Goal: Task Accomplishment & Management: Use online tool/utility

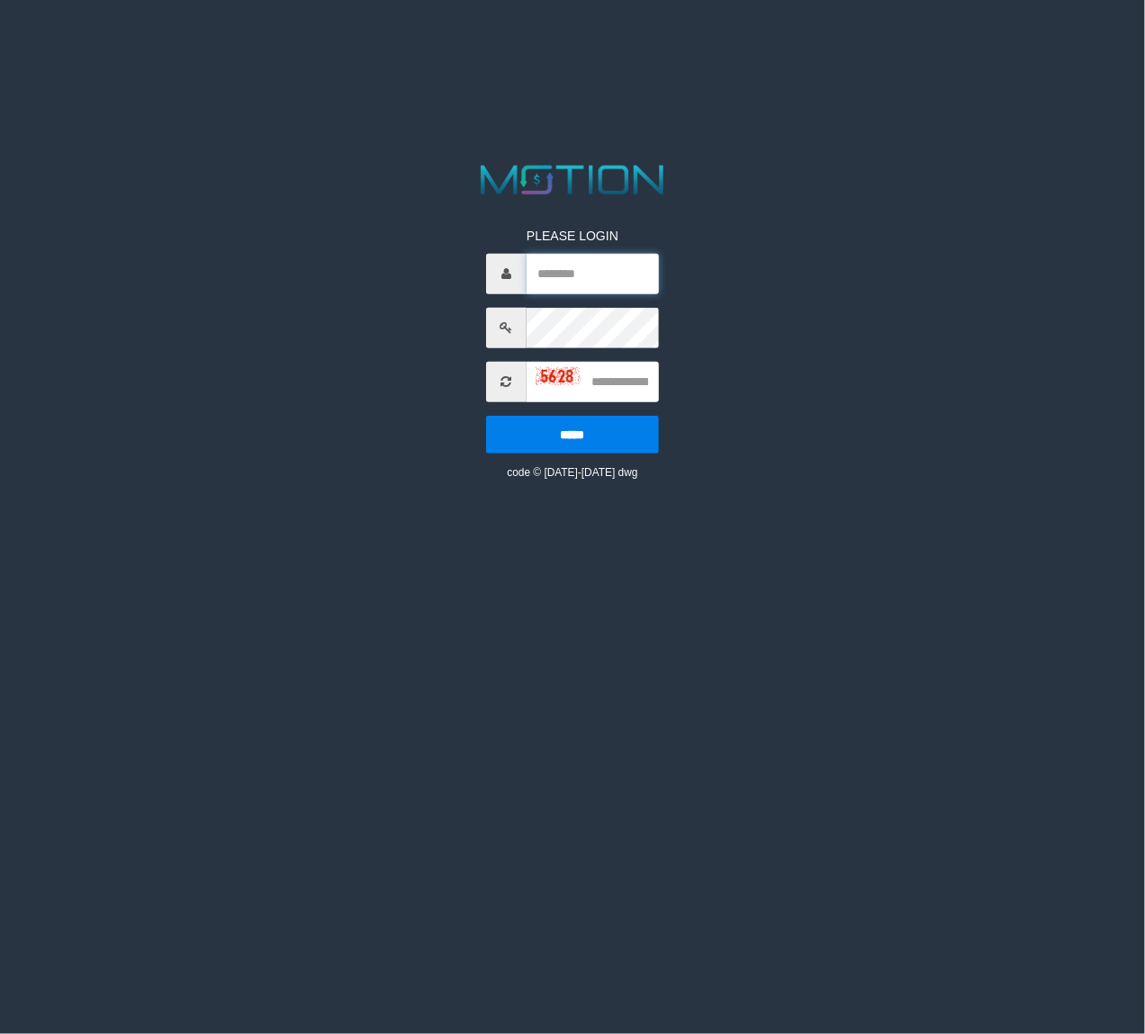
click at [565, 272] on input "text" at bounding box center [593, 274] width 132 height 41
paste input "**********"
type input "**********"
click at [617, 383] on input "text" at bounding box center [593, 382] width 132 height 41
type input "****"
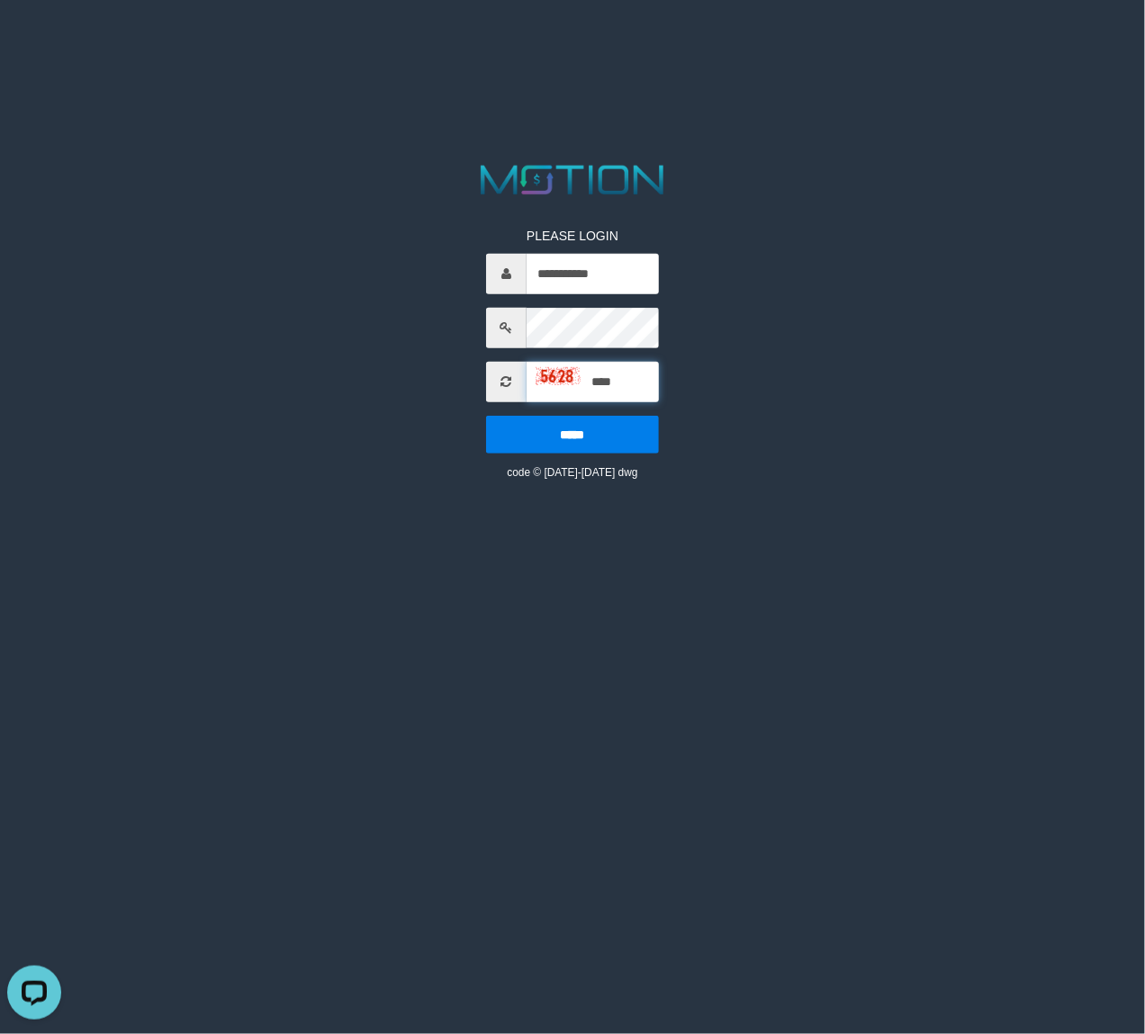
click at [486, 416] on input "*****" at bounding box center [572, 435] width 173 height 38
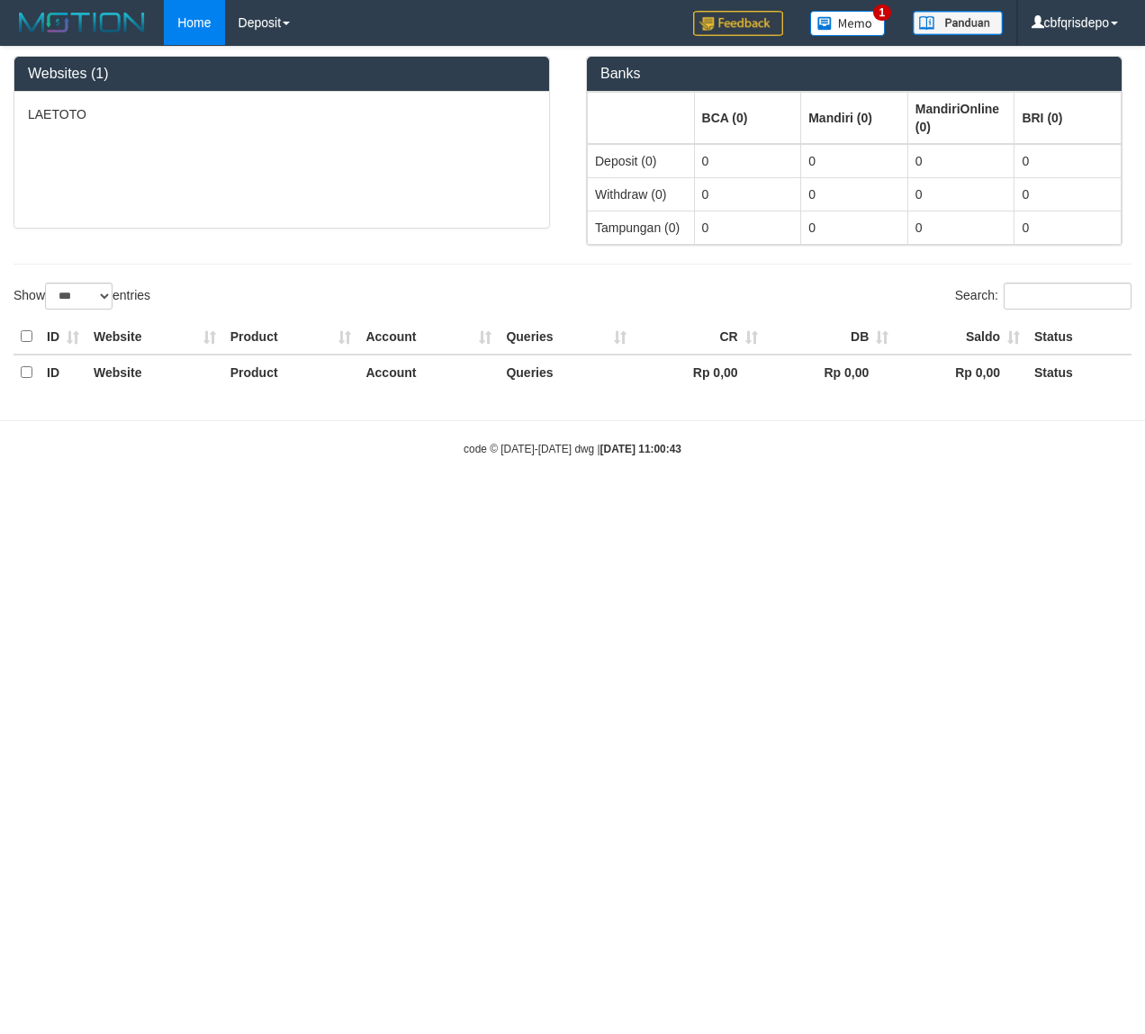
select select "***"
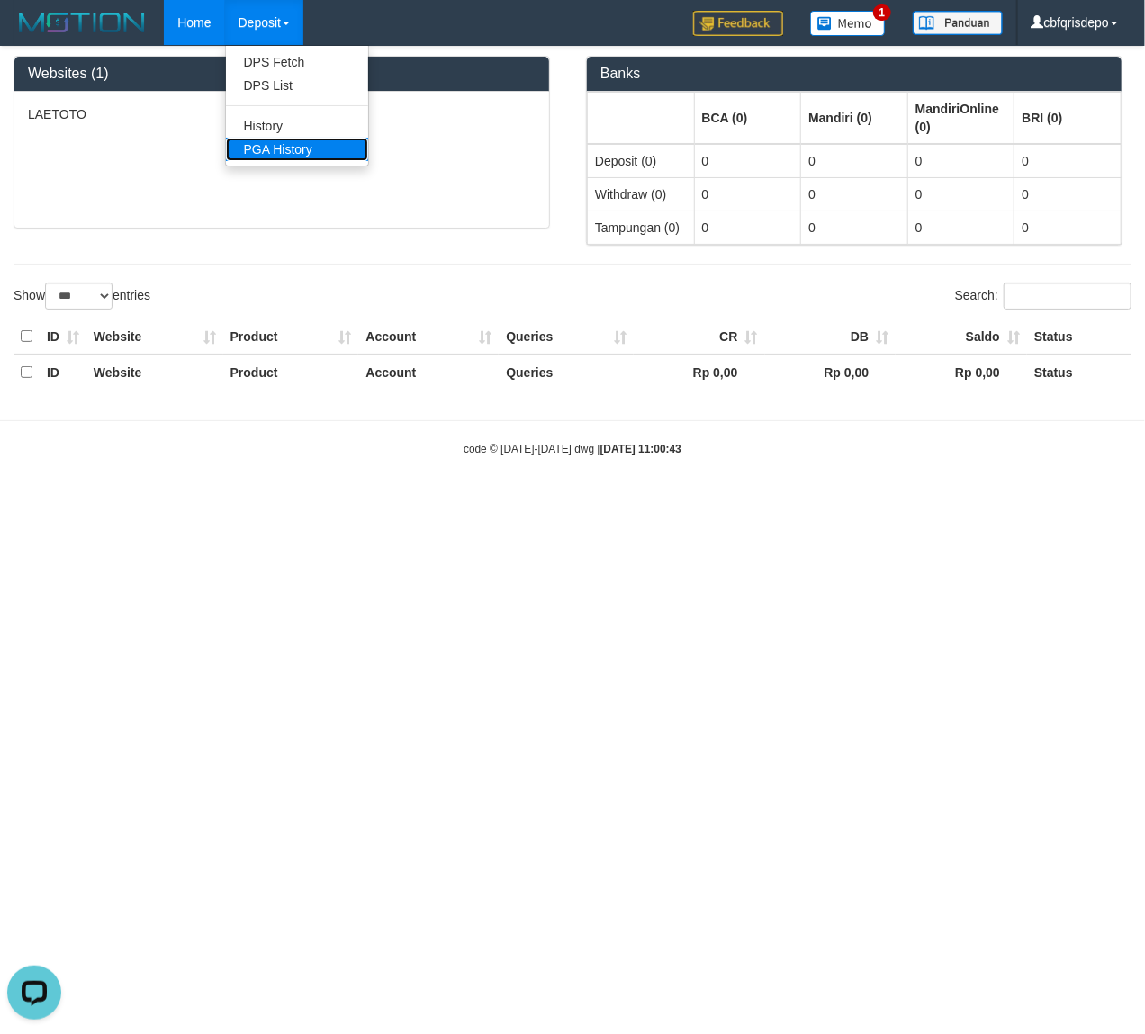
click at [280, 139] on link "PGA History" at bounding box center [297, 149] width 142 height 23
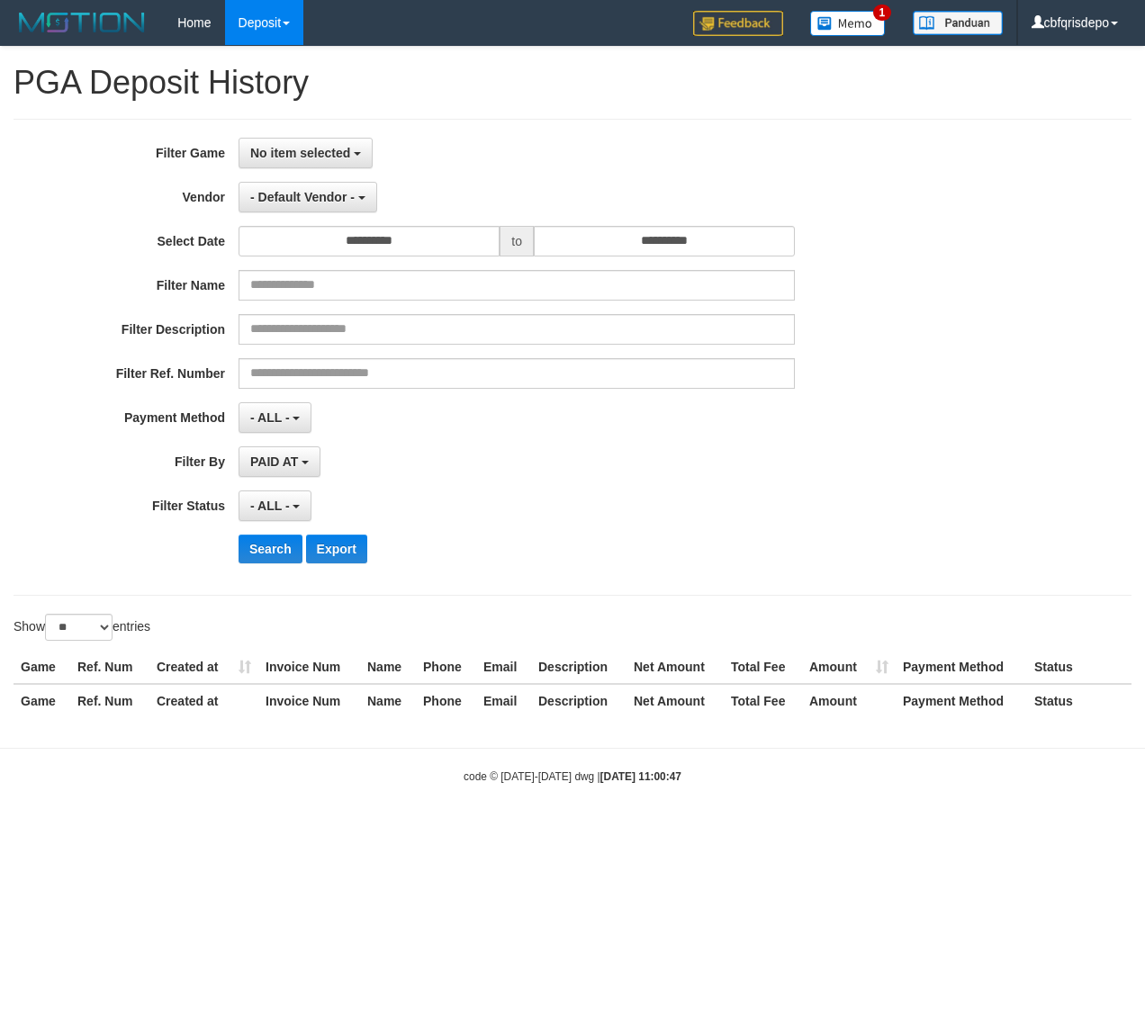
select select
select select "**"
click at [299, 143] on button "No item selected" at bounding box center [306, 153] width 134 height 31
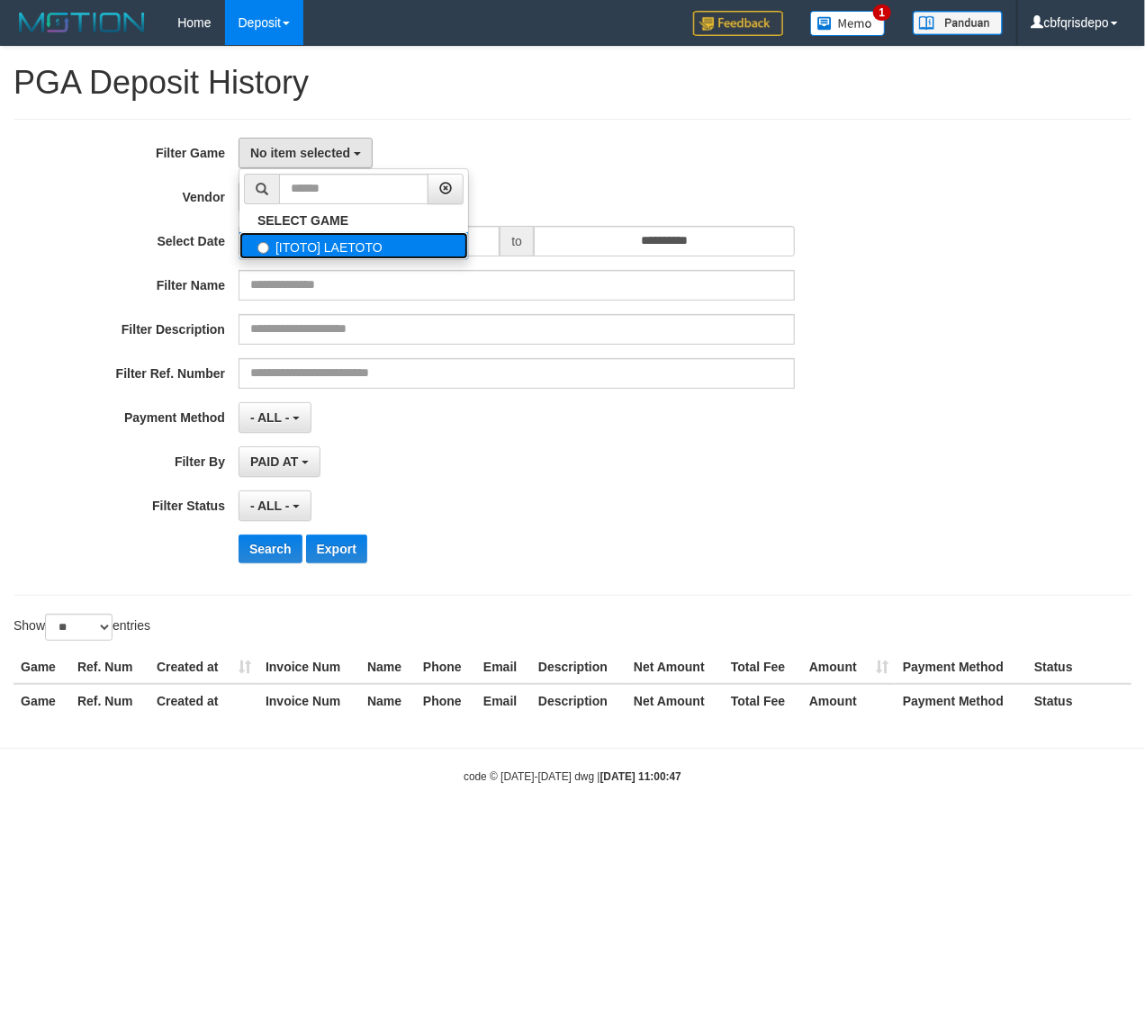
click at [319, 238] on label "[ITOTO] LAETOTO" at bounding box center [353, 245] width 229 height 27
select select "****"
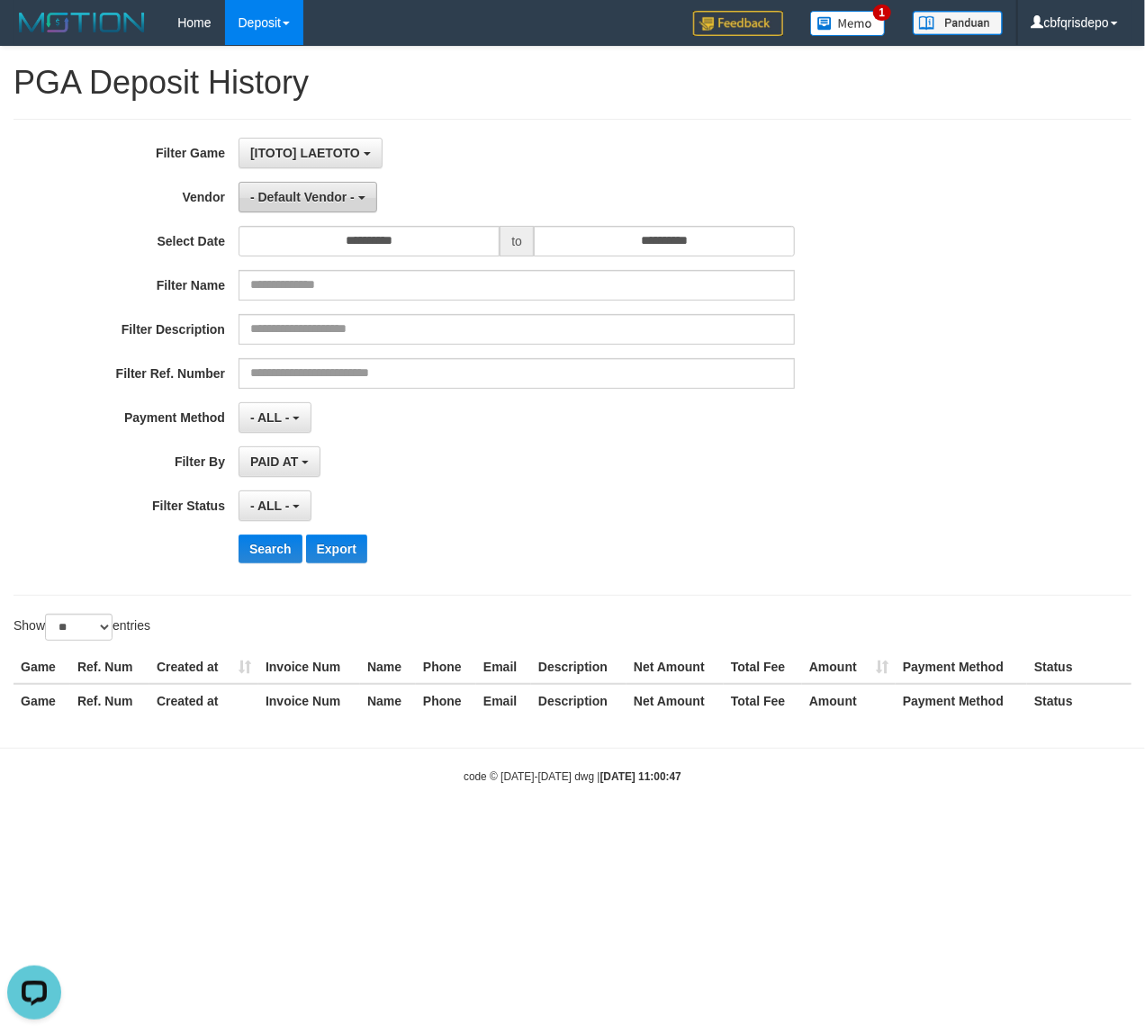
click at [319, 202] on span "- Default Vendor -" at bounding box center [302, 197] width 104 height 14
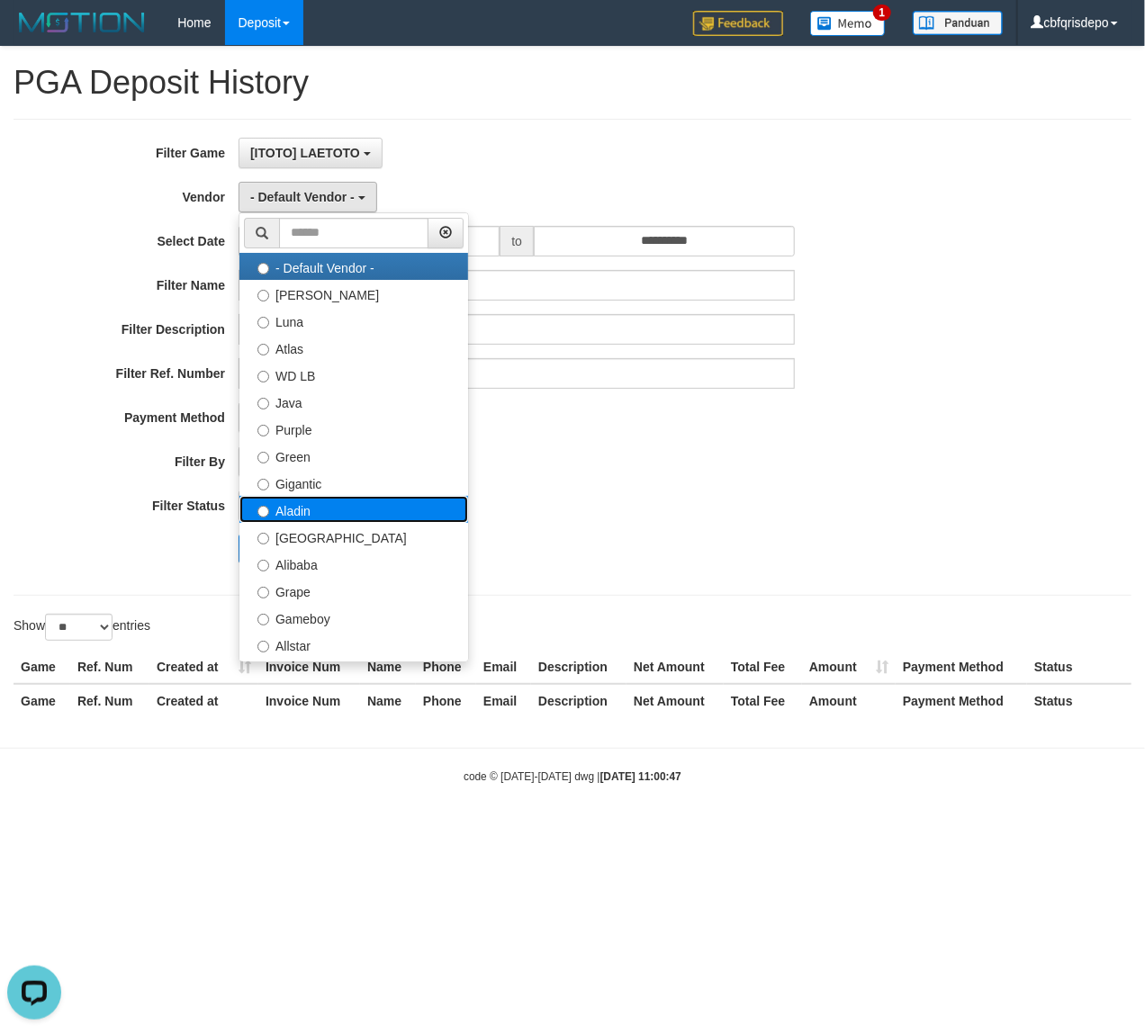
click at [318, 515] on label "Aladin" at bounding box center [353, 509] width 229 height 27
select select "**********"
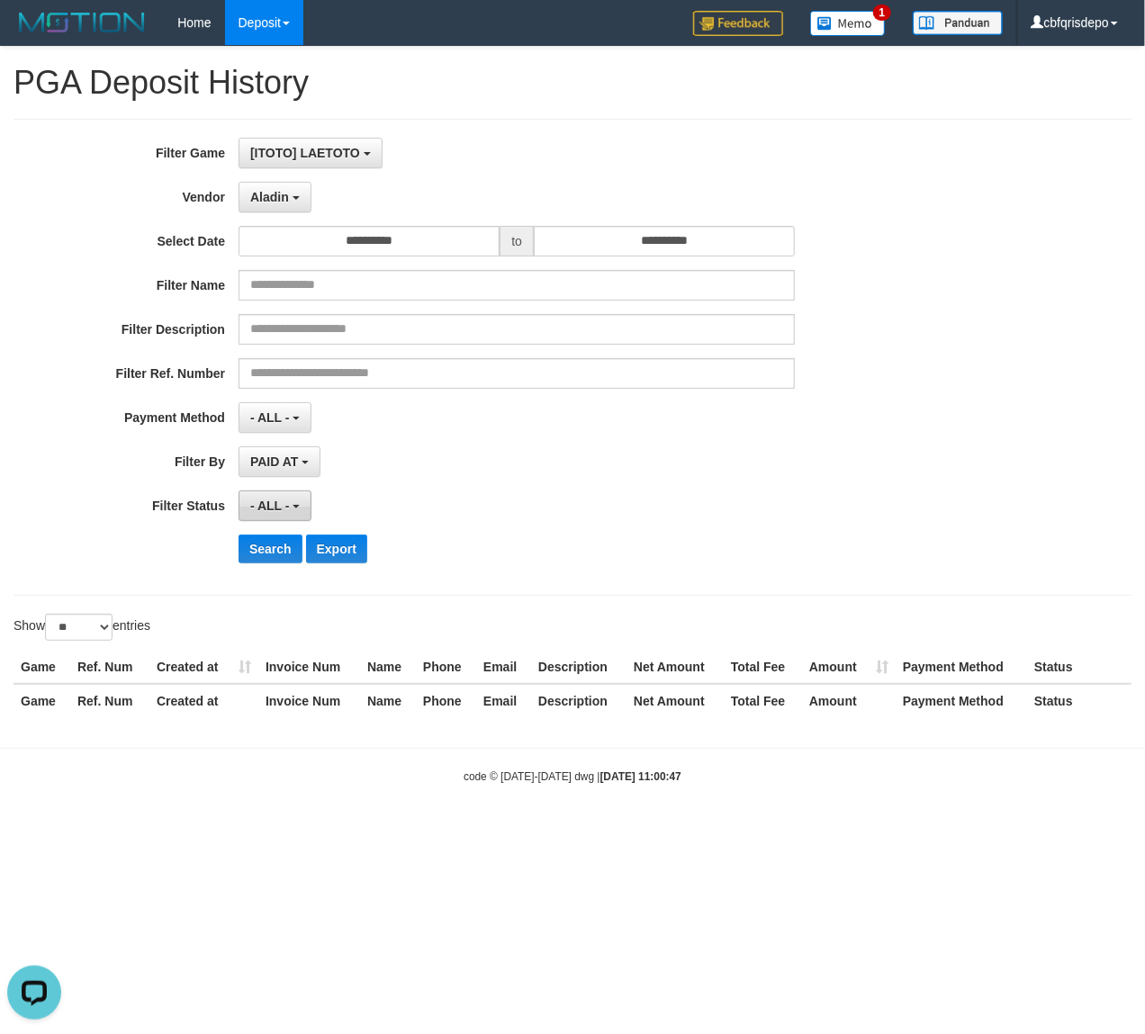
click at [297, 506] on b "button" at bounding box center [296, 507] width 7 height 4
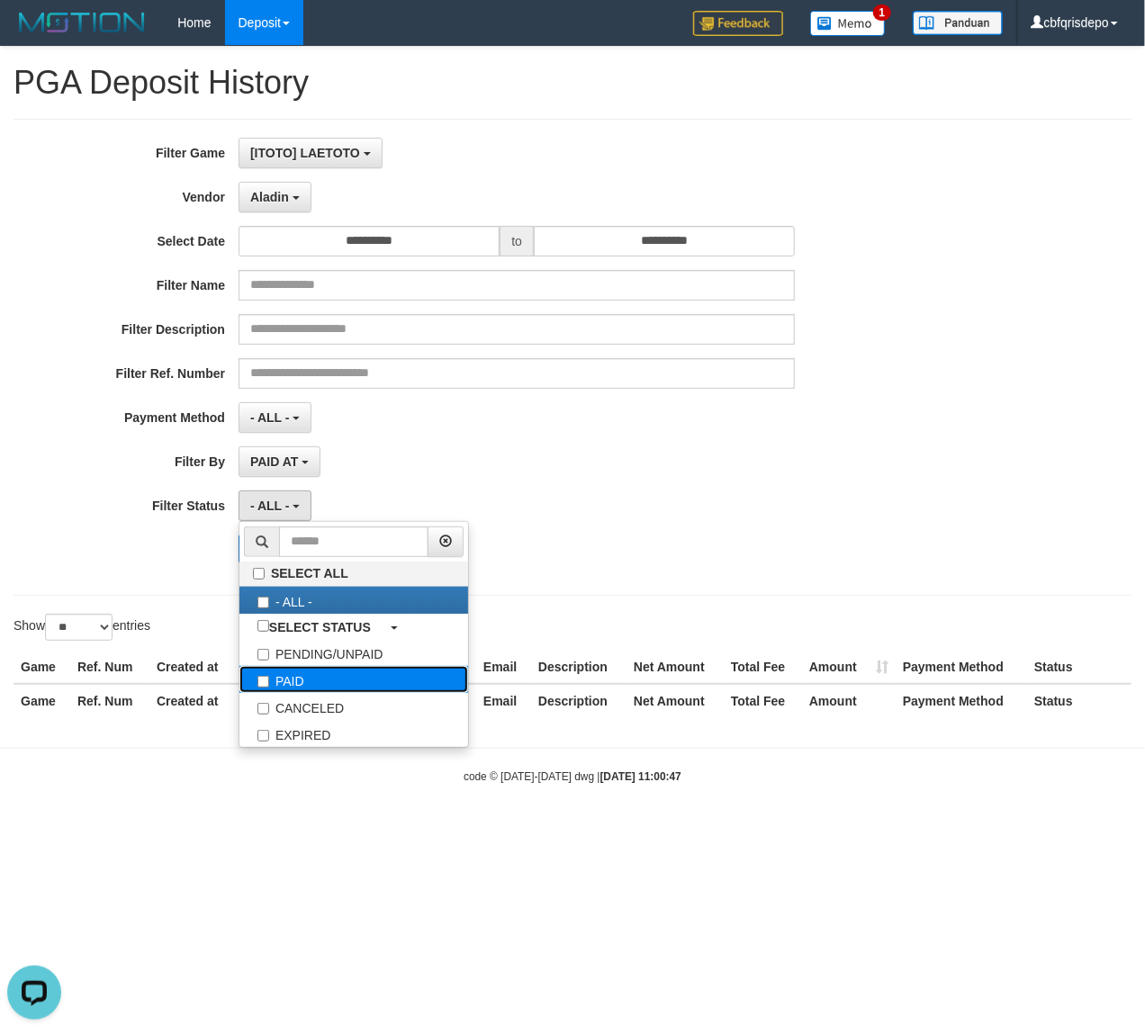
click at [333, 683] on label "PAID" at bounding box center [353, 679] width 229 height 27
select select "*"
click at [141, 575] on div "**********" at bounding box center [477, 357] width 954 height 439
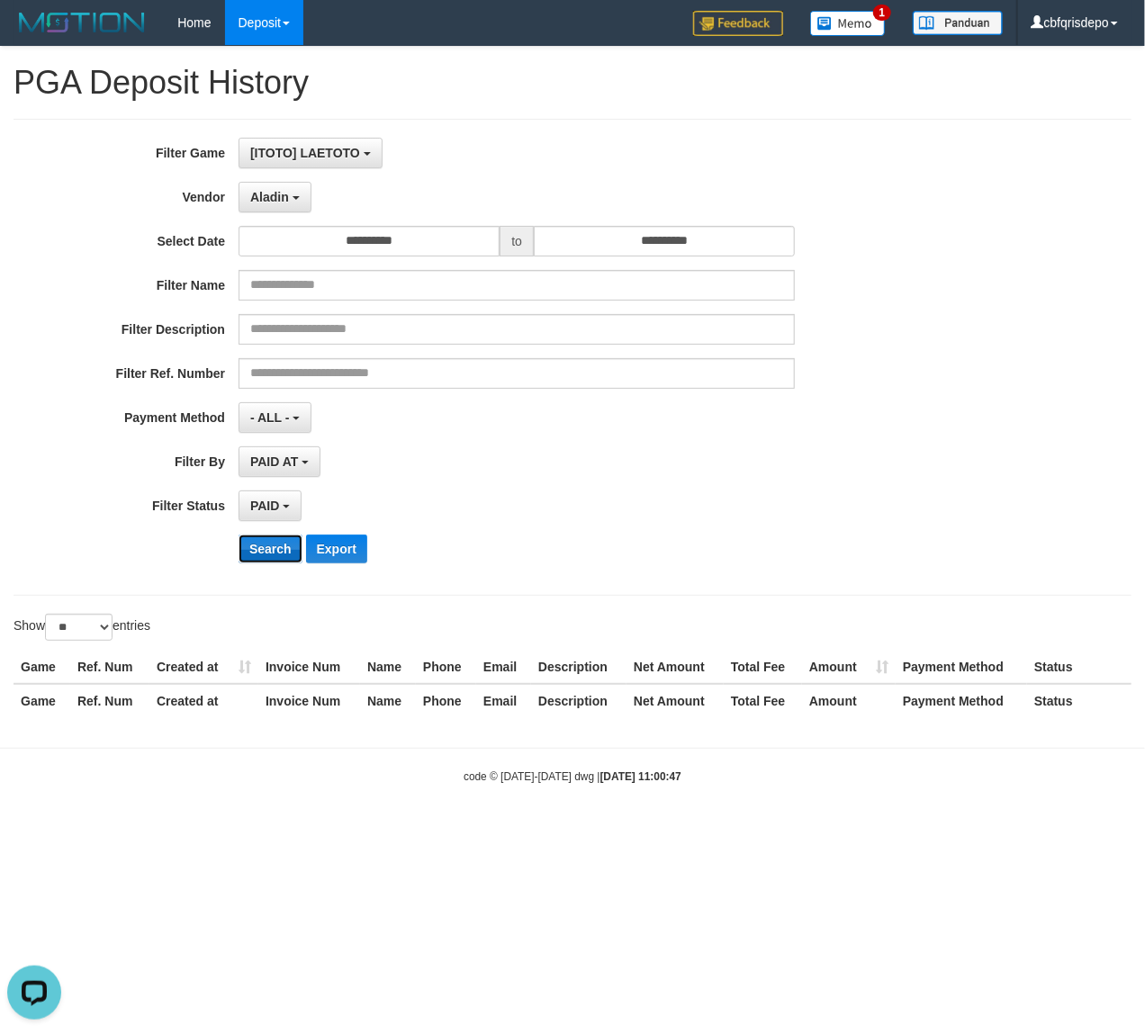
click at [265, 554] on button "Search" at bounding box center [271, 549] width 64 height 29
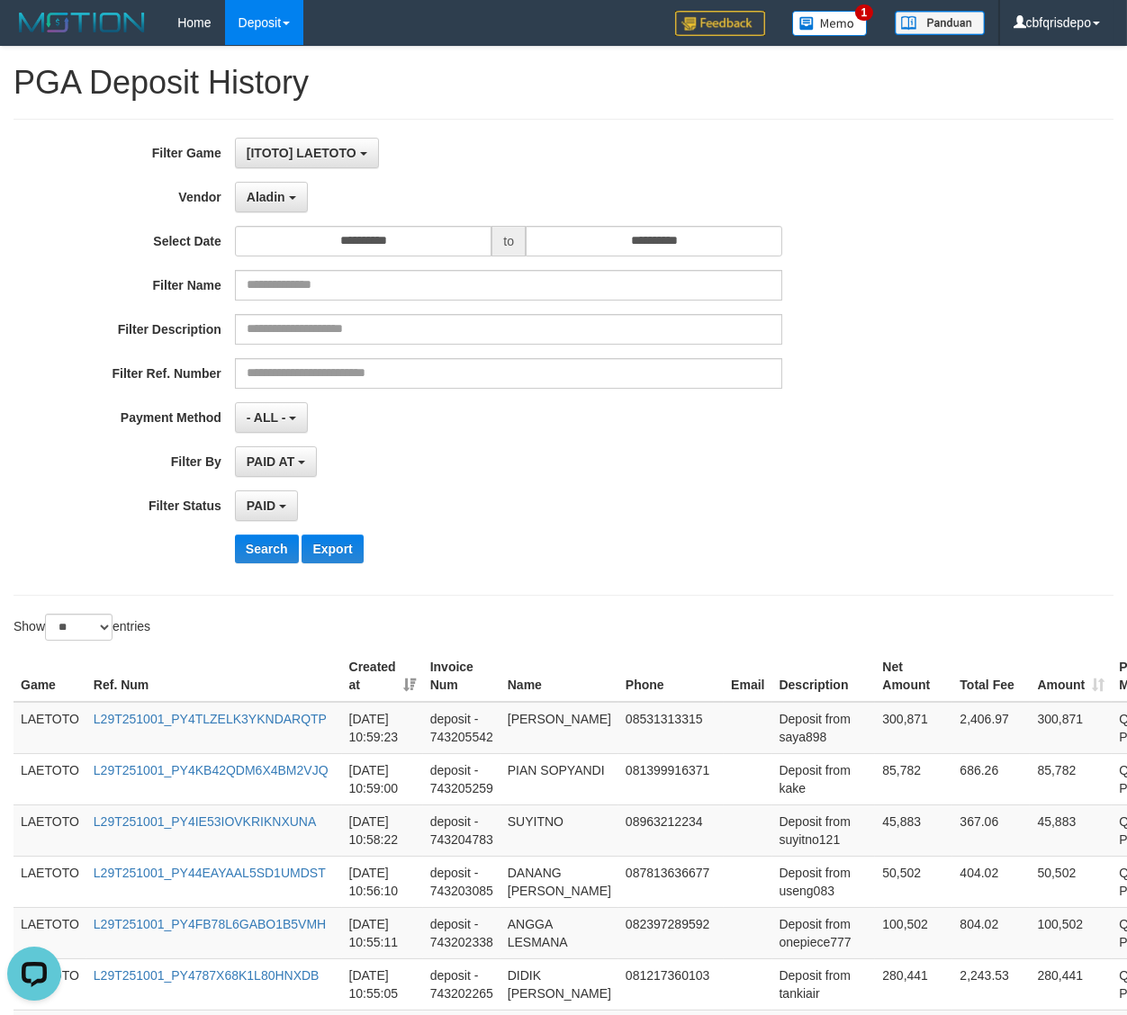
click at [417, 679] on th "Created at" at bounding box center [382, 676] width 81 height 51
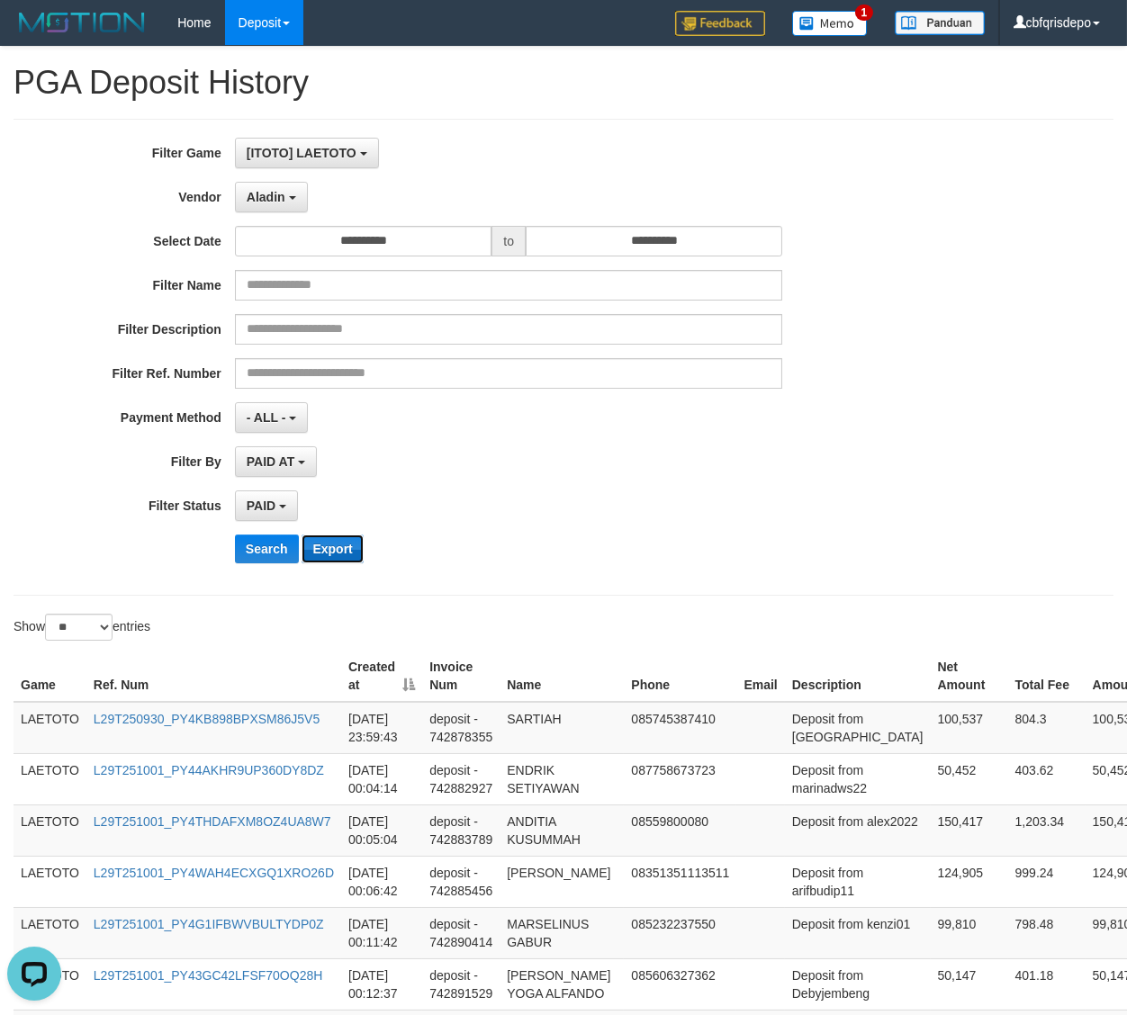
click at [338, 547] on button "Export" at bounding box center [332, 549] width 61 height 29
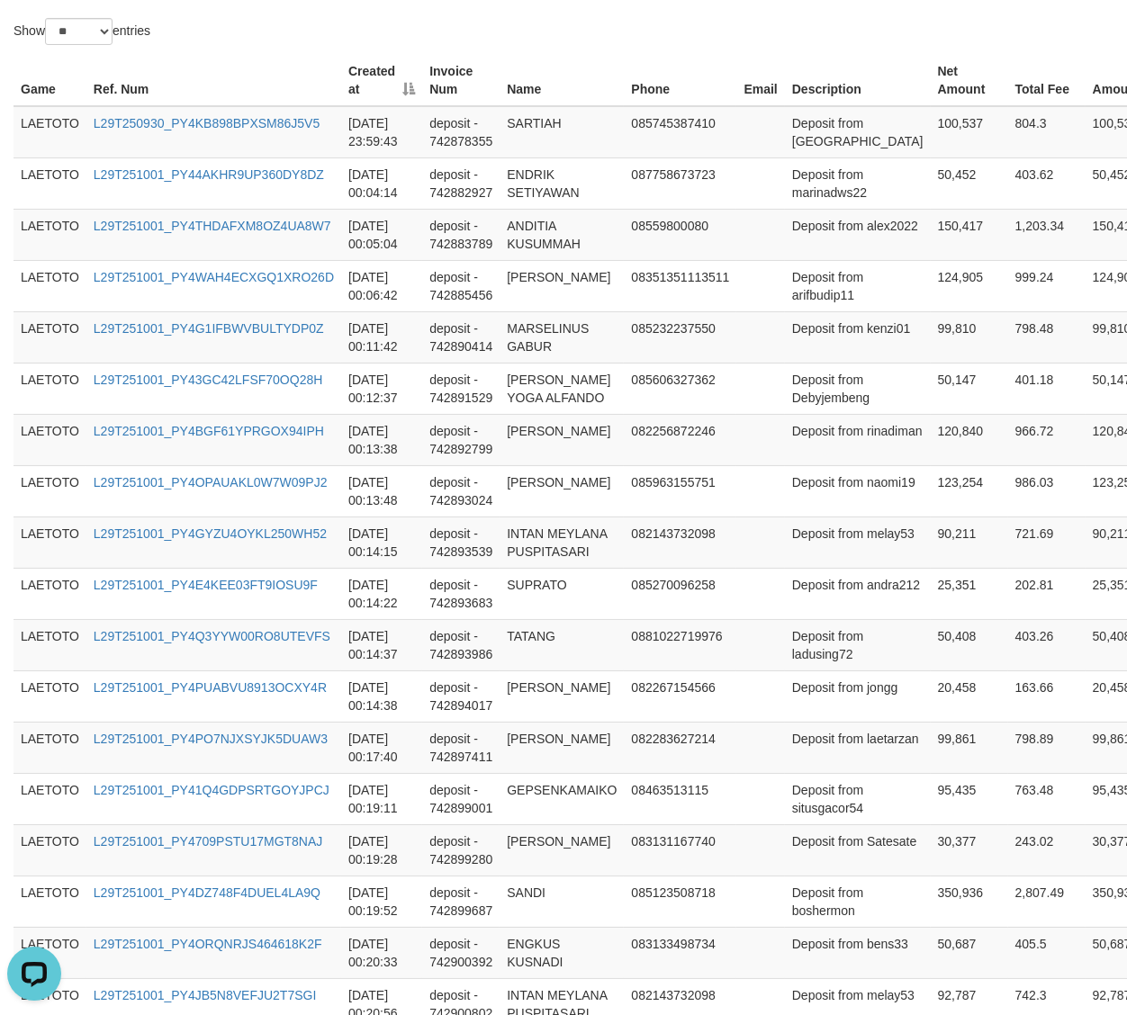
scroll to position [1174, 0]
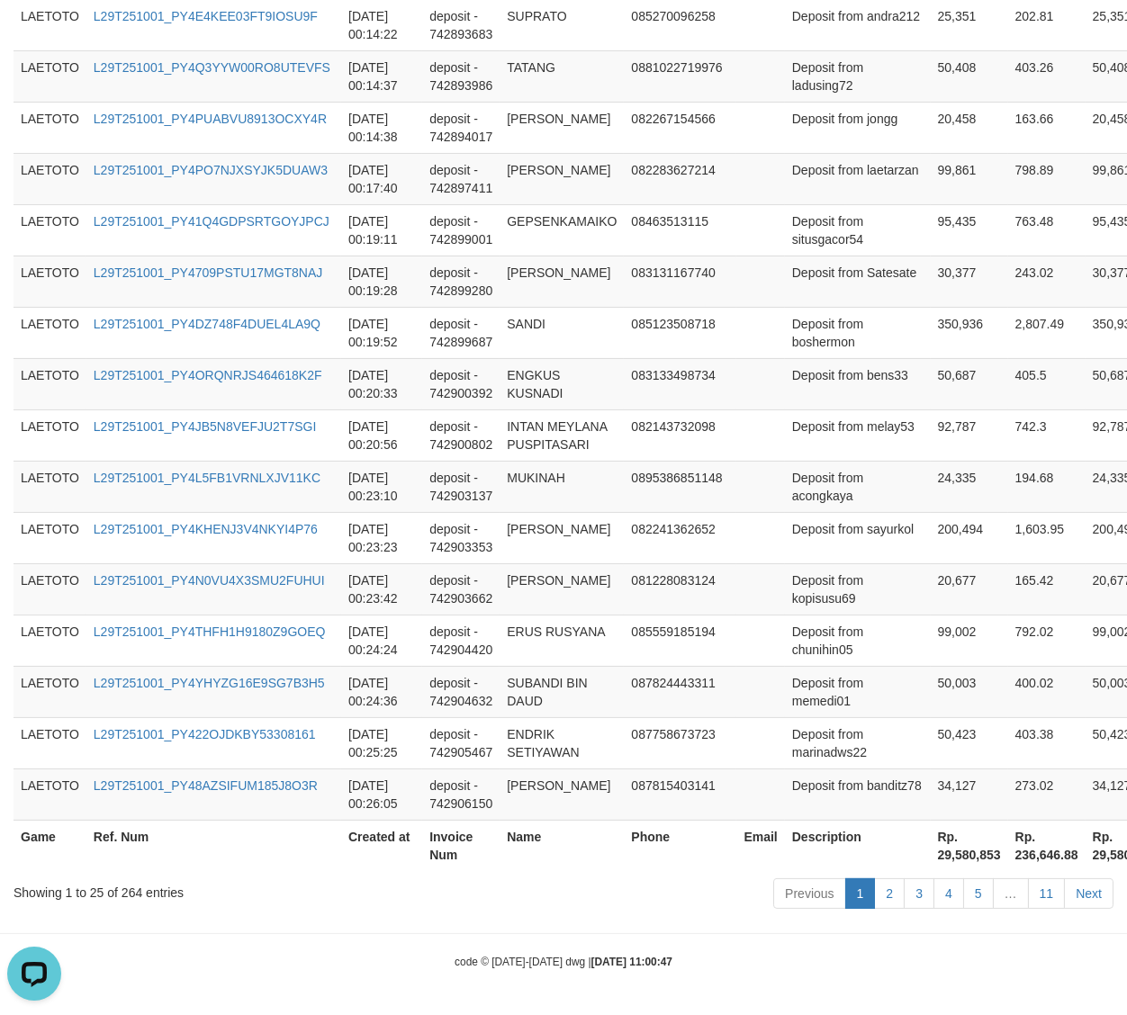
click at [931, 861] on th "Rp. 29,580,853" at bounding box center [969, 845] width 77 height 51
click at [931, 852] on th "Rp. 29,580,853" at bounding box center [969, 845] width 77 height 51
copy th "29,580,853"
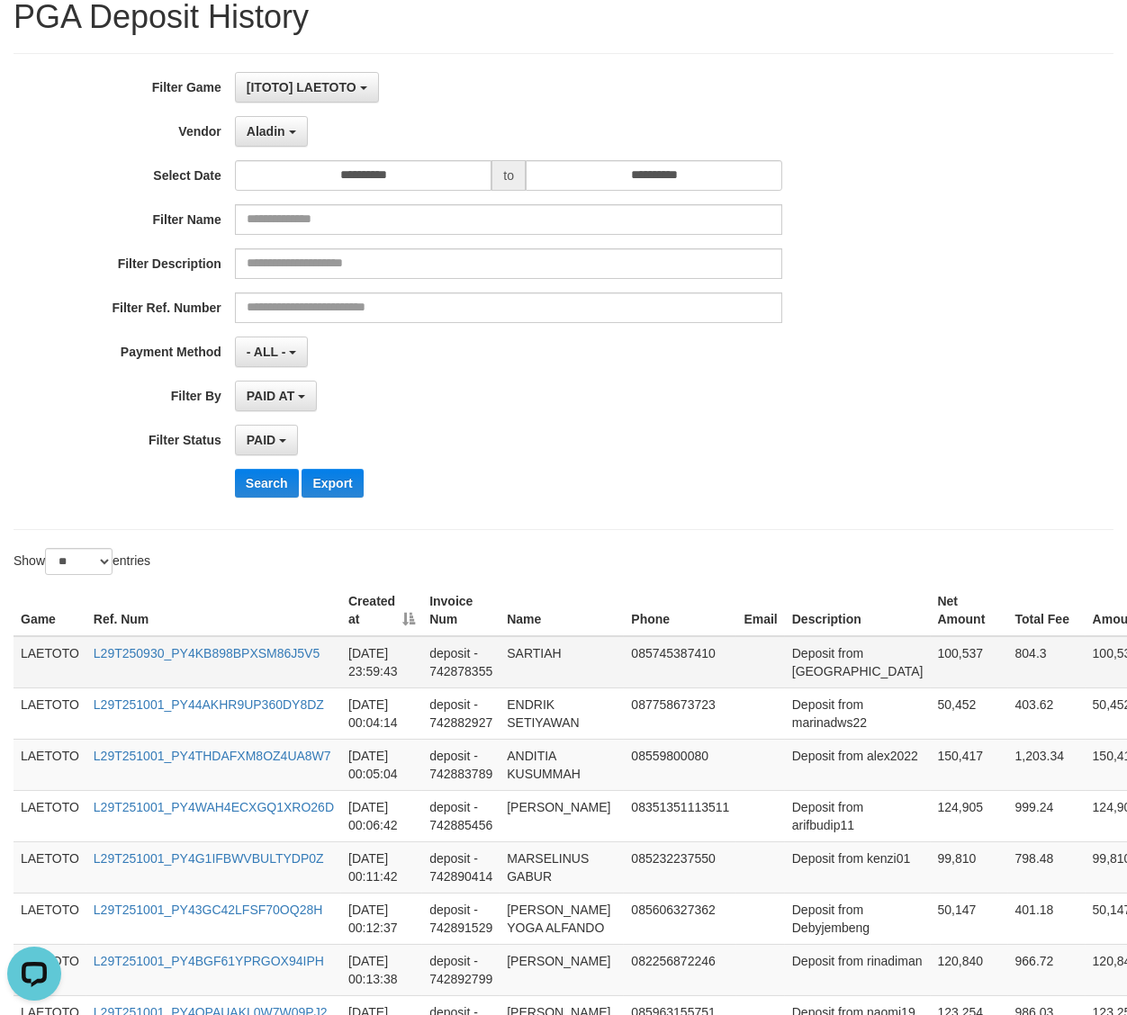
scroll to position [0, 0]
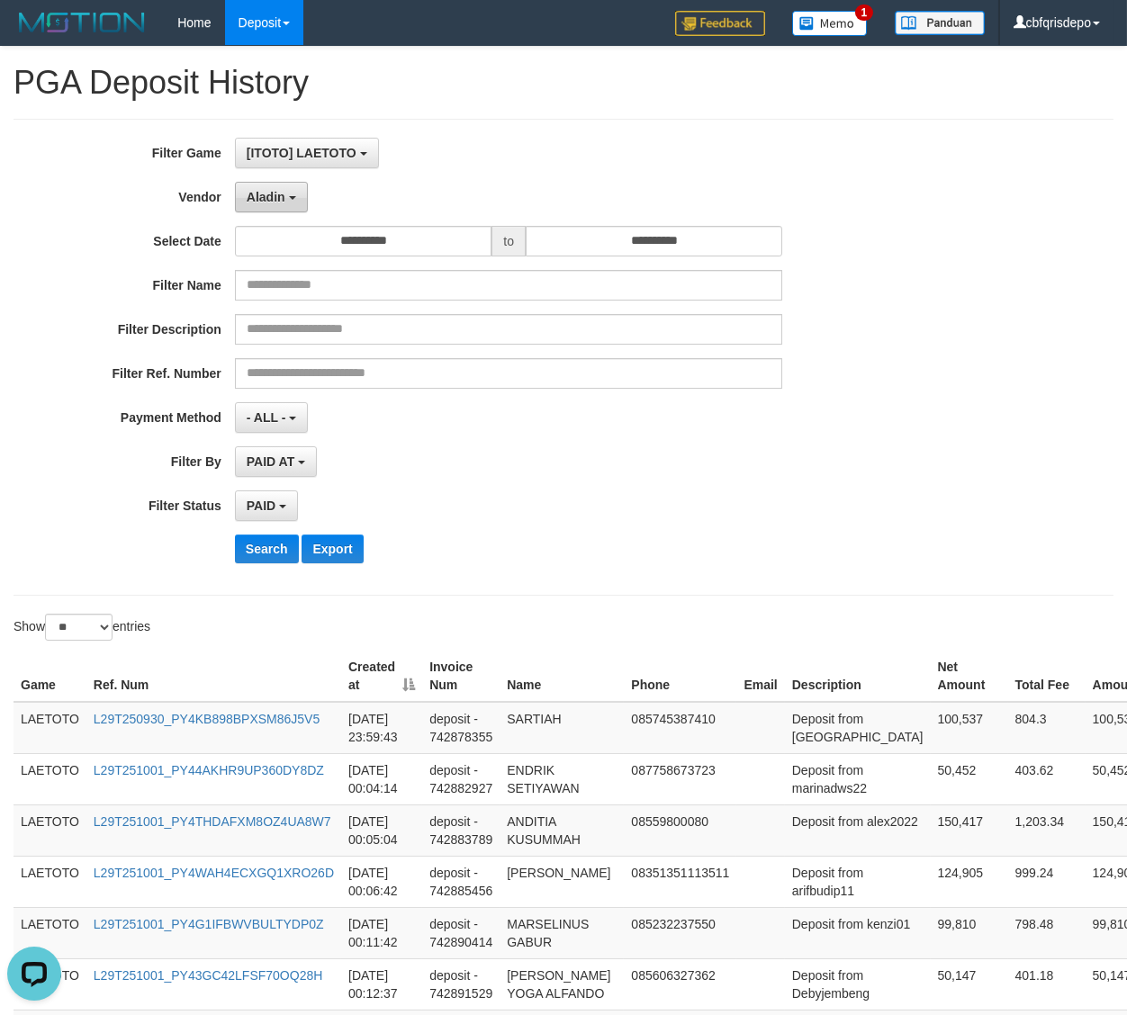
click at [276, 209] on button "Aladin" at bounding box center [271, 197] width 73 height 31
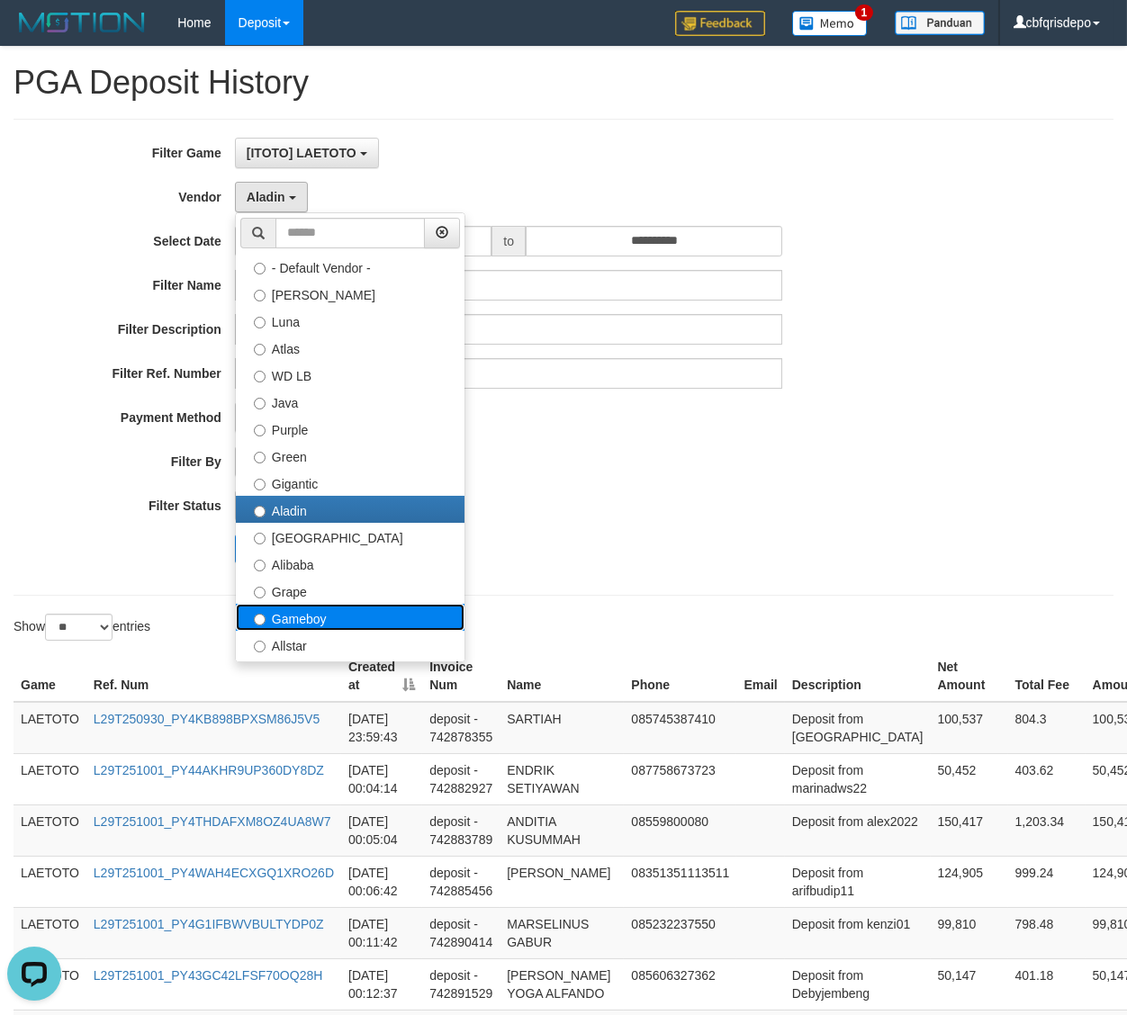
click at [329, 626] on label "Gameboy" at bounding box center [350, 617] width 229 height 27
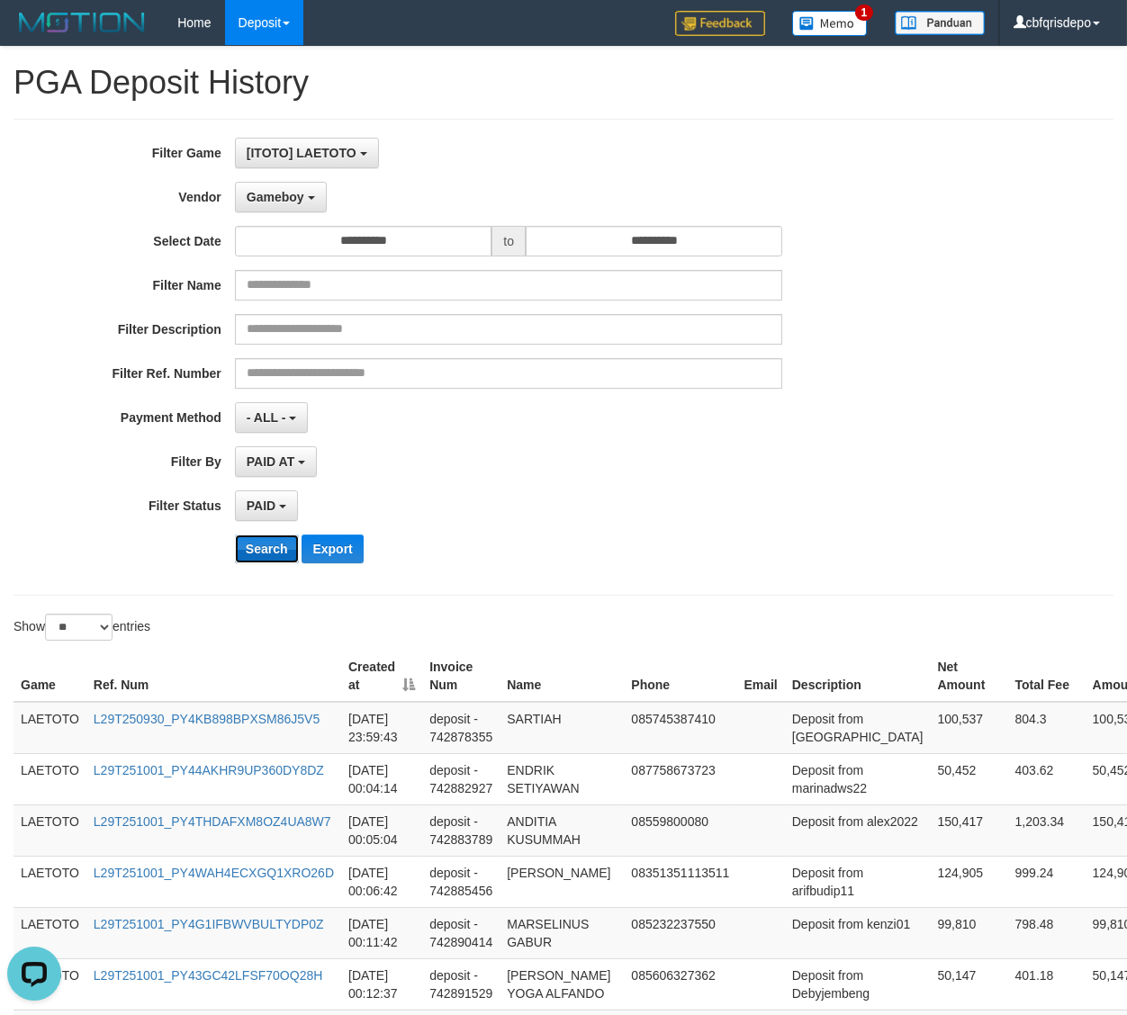
click at [266, 556] on button "Search" at bounding box center [267, 549] width 64 height 29
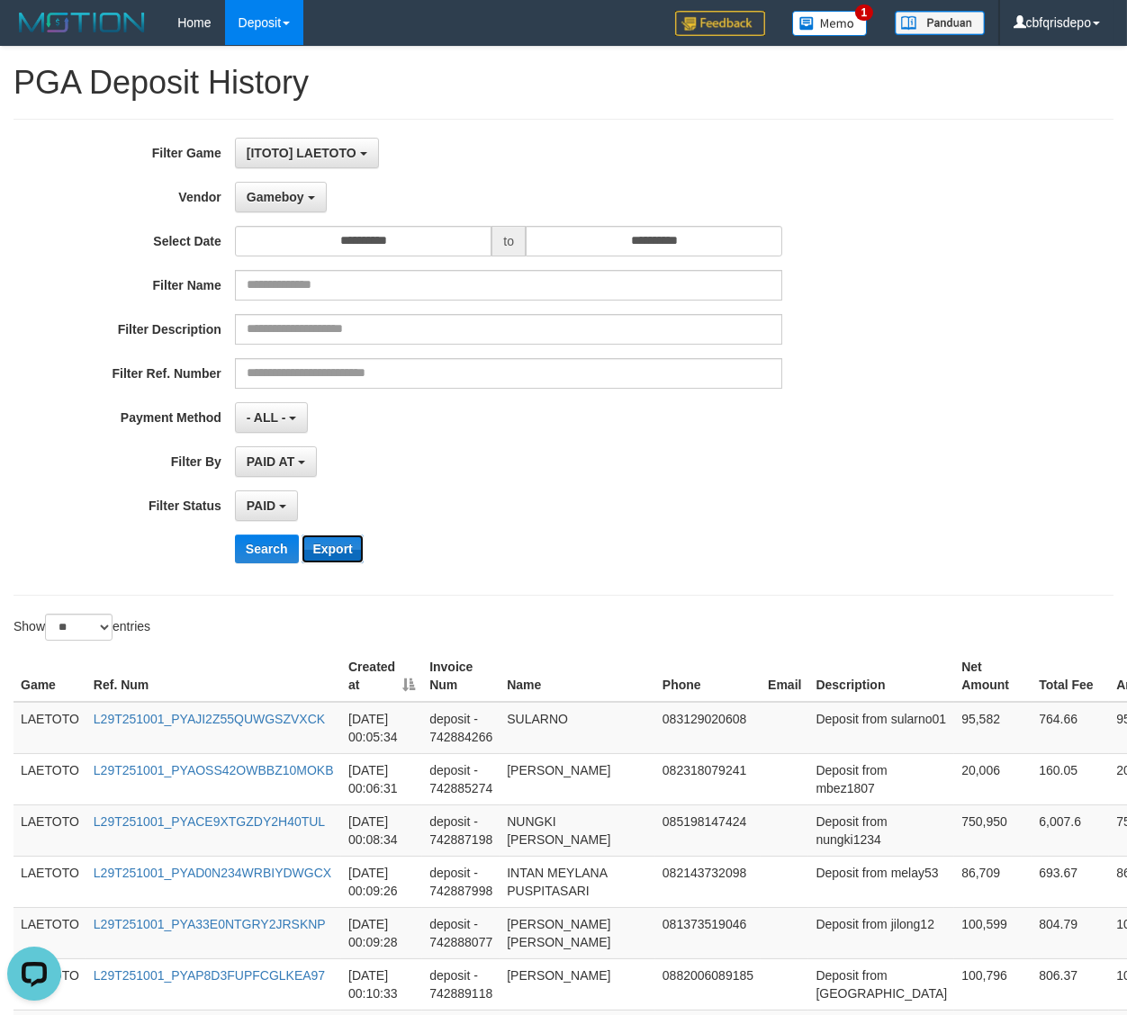
click at [338, 555] on button "Export" at bounding box center [332, 549] width 61 height 29
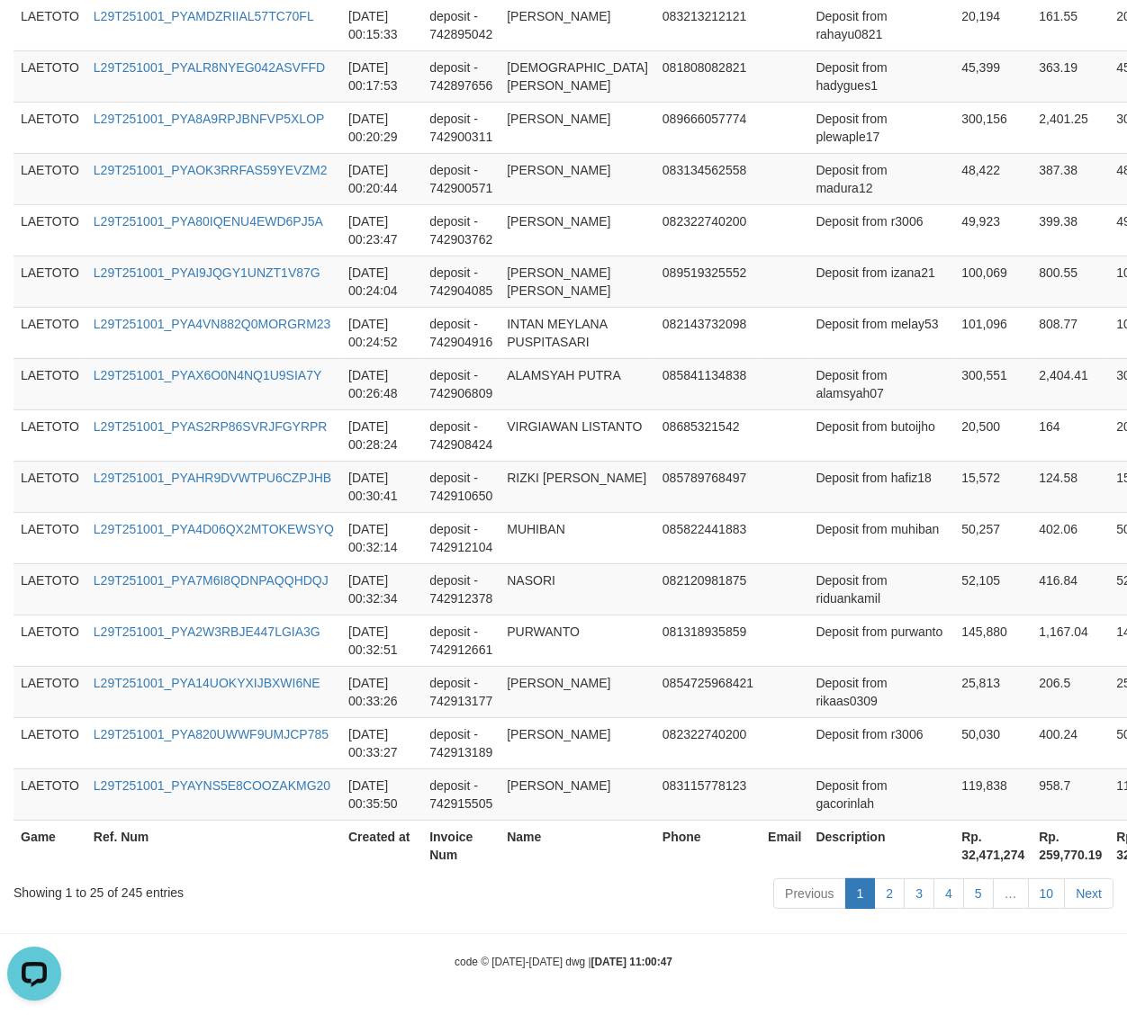
scroll to position [1551, 0]
click at [954, 859] on th "Rp. 32,471,274" at bounding box center [992, 845] width 77 height 51
copy th "32,471,274"
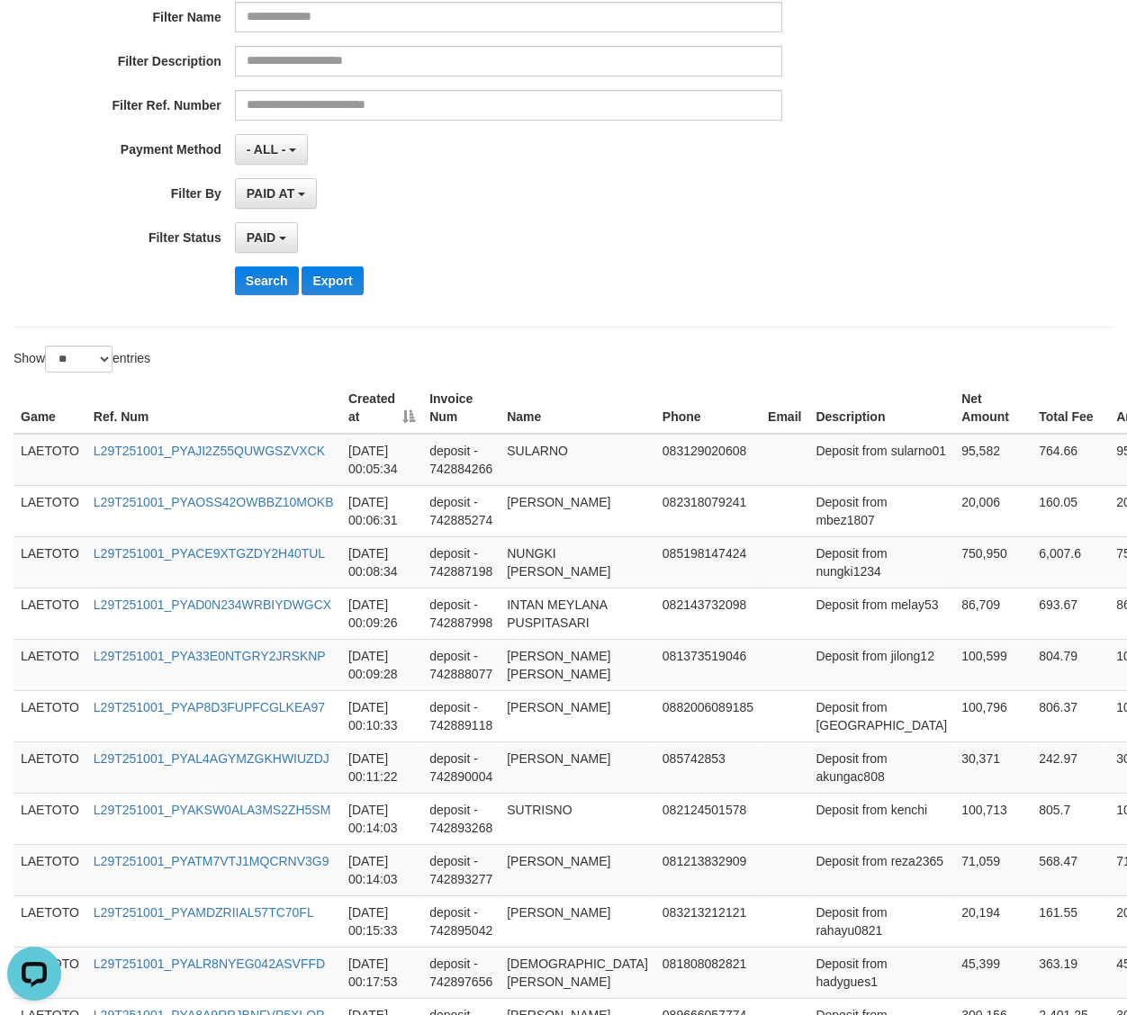
scroll to position [0, 0]
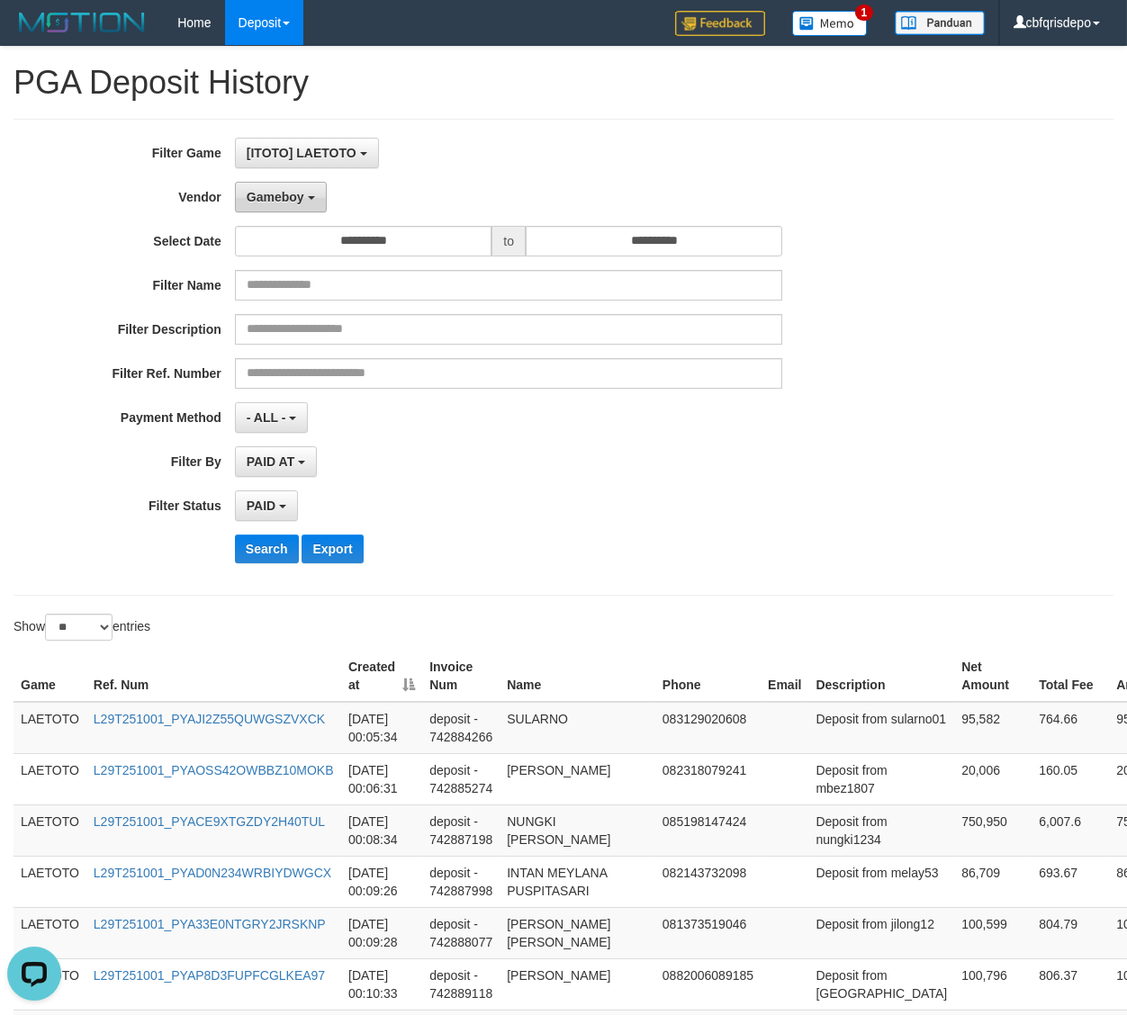
click at [284, 188] on button "Gameboy" at bounding box center [281, 197] width 92 height 31
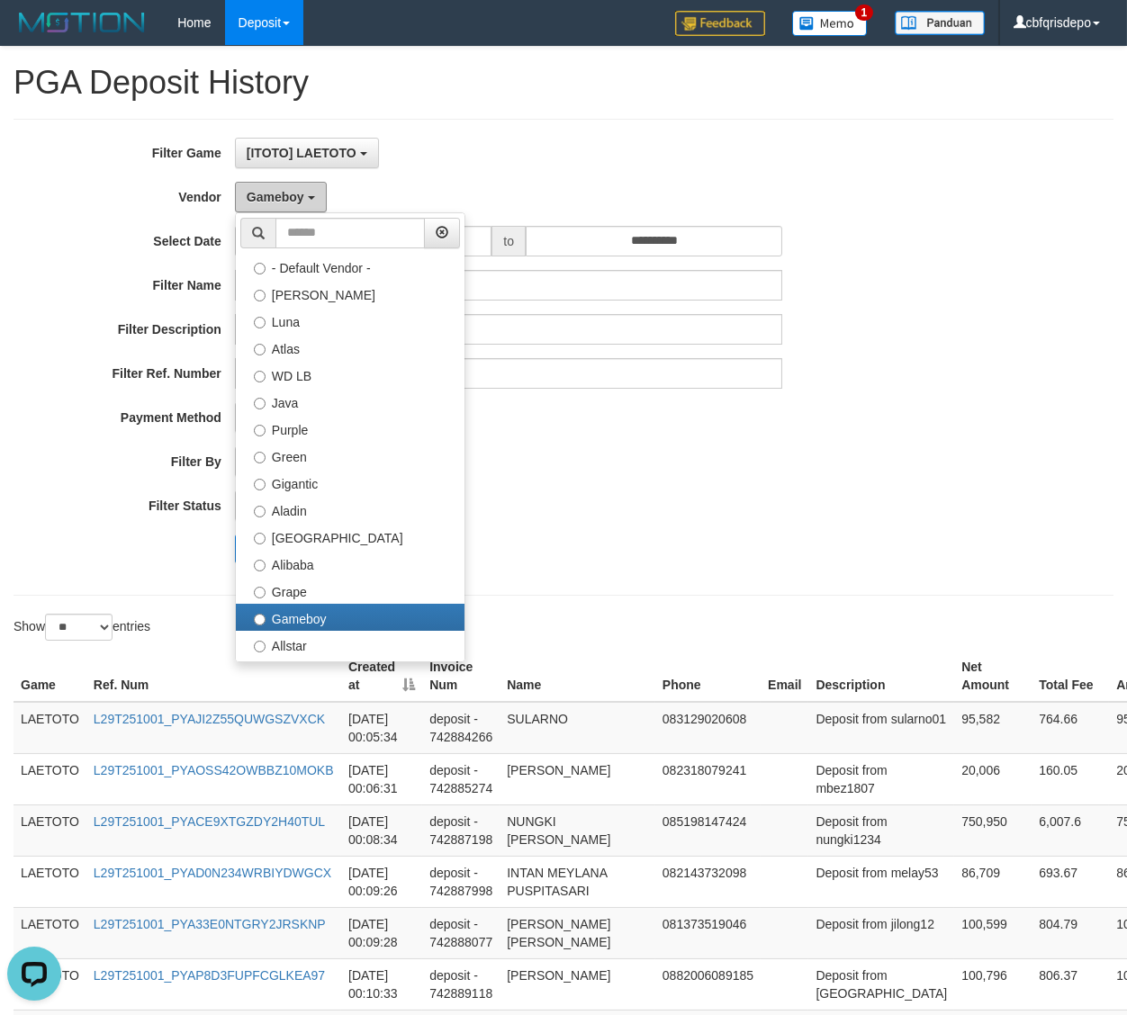
scroll to position [671, 0]
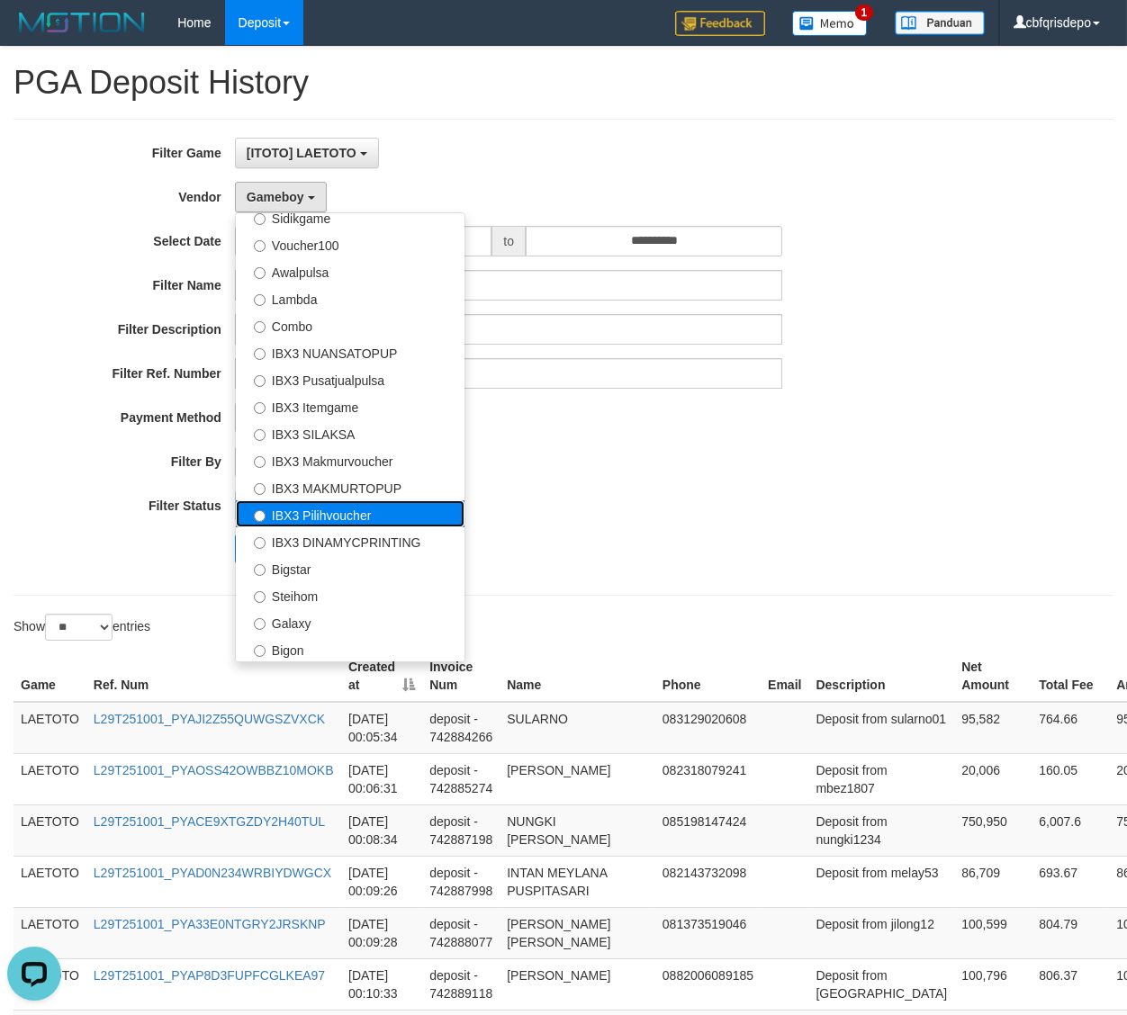
click at [370, 518] on label "IBX3 Pilihvoucher" at bounding box center [350, 513] width 229 height 27
select select "**********"
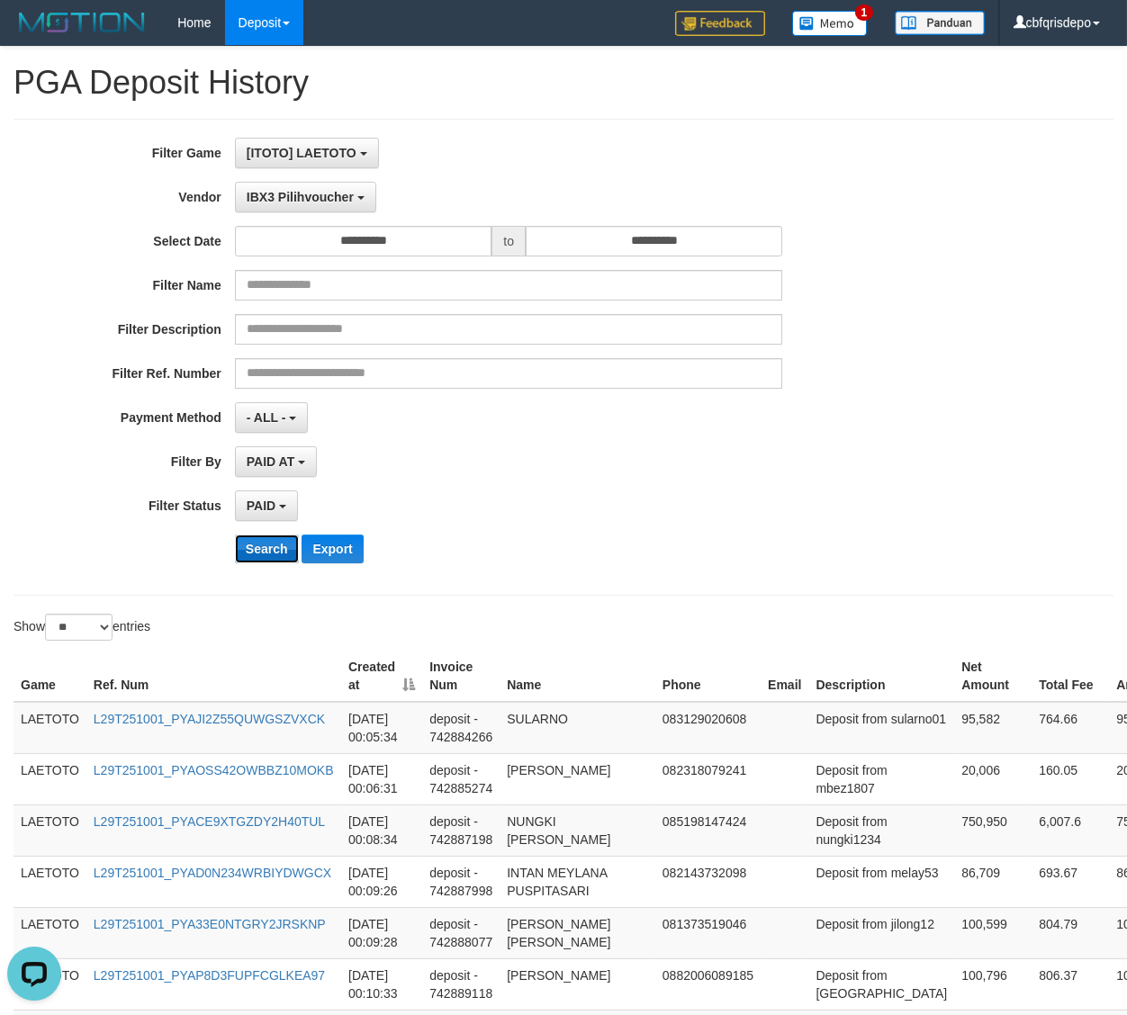
click at [280, 544] on button "Search" at bounding box center [267, 549] width 64 height 29
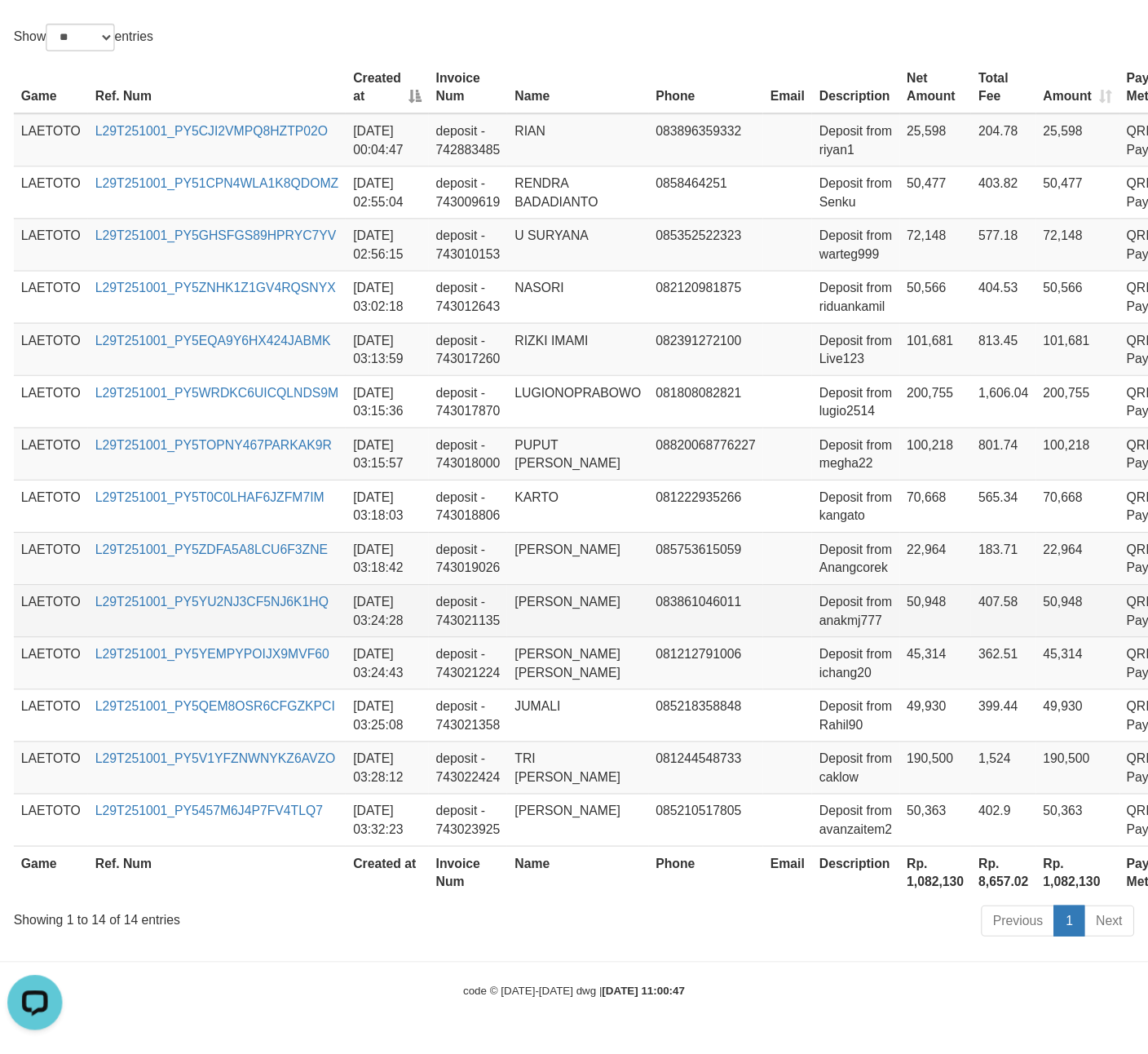
scroll to position [14, 0]
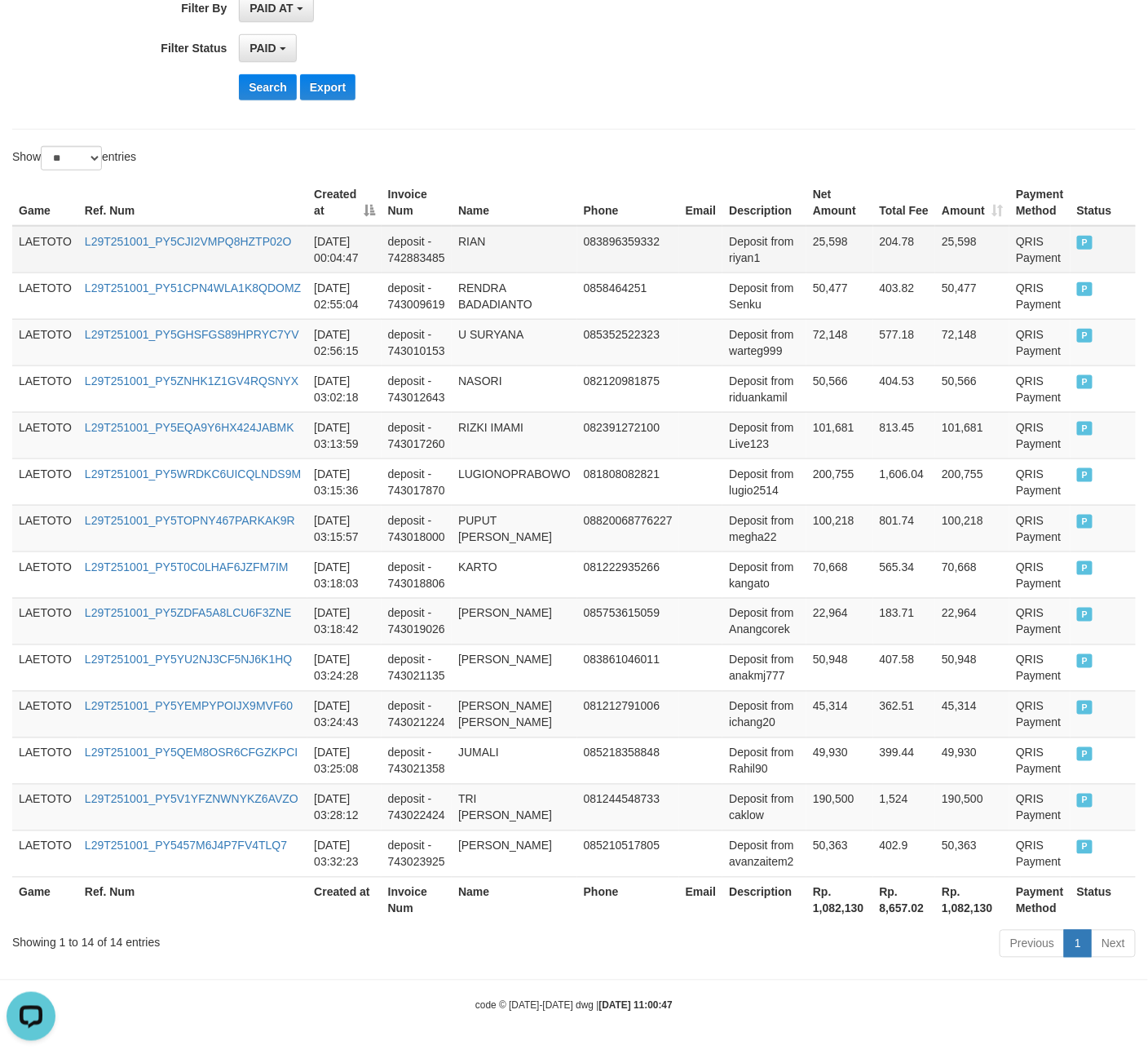
drag, startPoint x: 43, startPoint y: 235, endPoint x: 86, endPoint y: 256, distance: 47.9
click at [43, 235] on td "LAETOTO" at bounding box center [45, 249] width 66 height 47
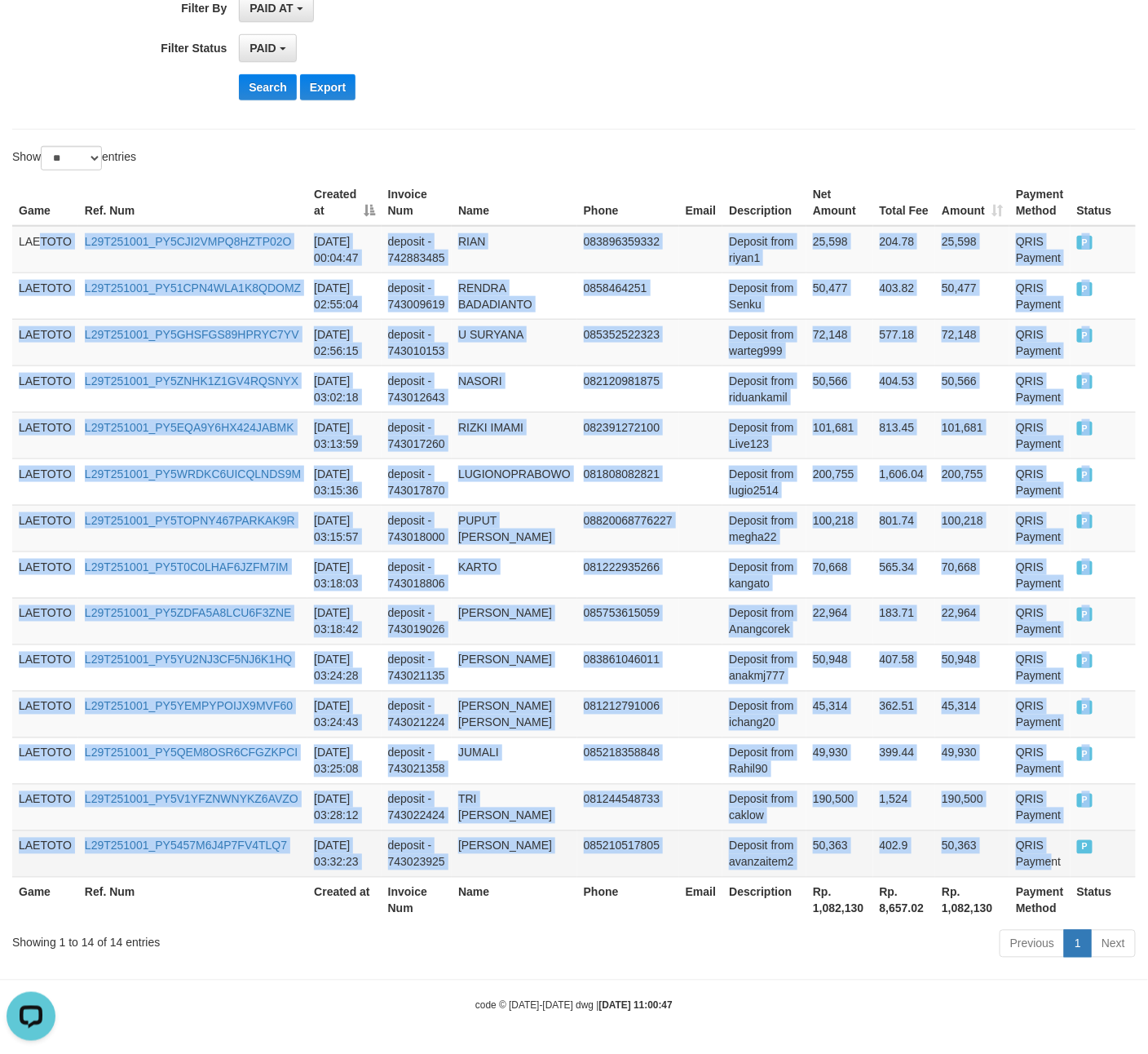
click at [1037, 860] on td "QRIS Payment" at bounding box center [1040, 853] width 62 height 46
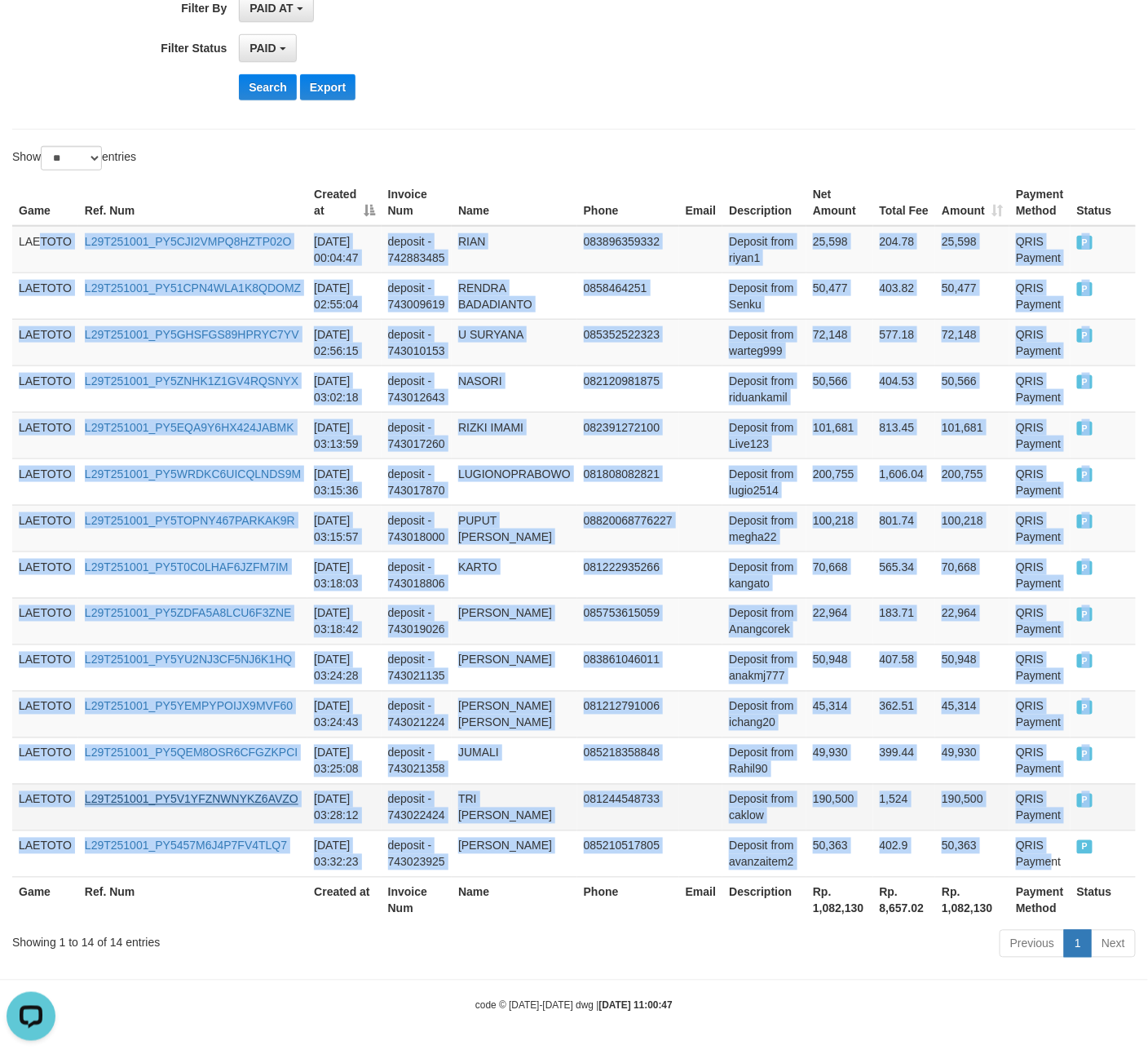
copy tbody "TOTO L29T251001_PY5CJI2VMPQ8HZTP02O 2025-10-01 00:04:47 deposit - 742883485 RIA…"
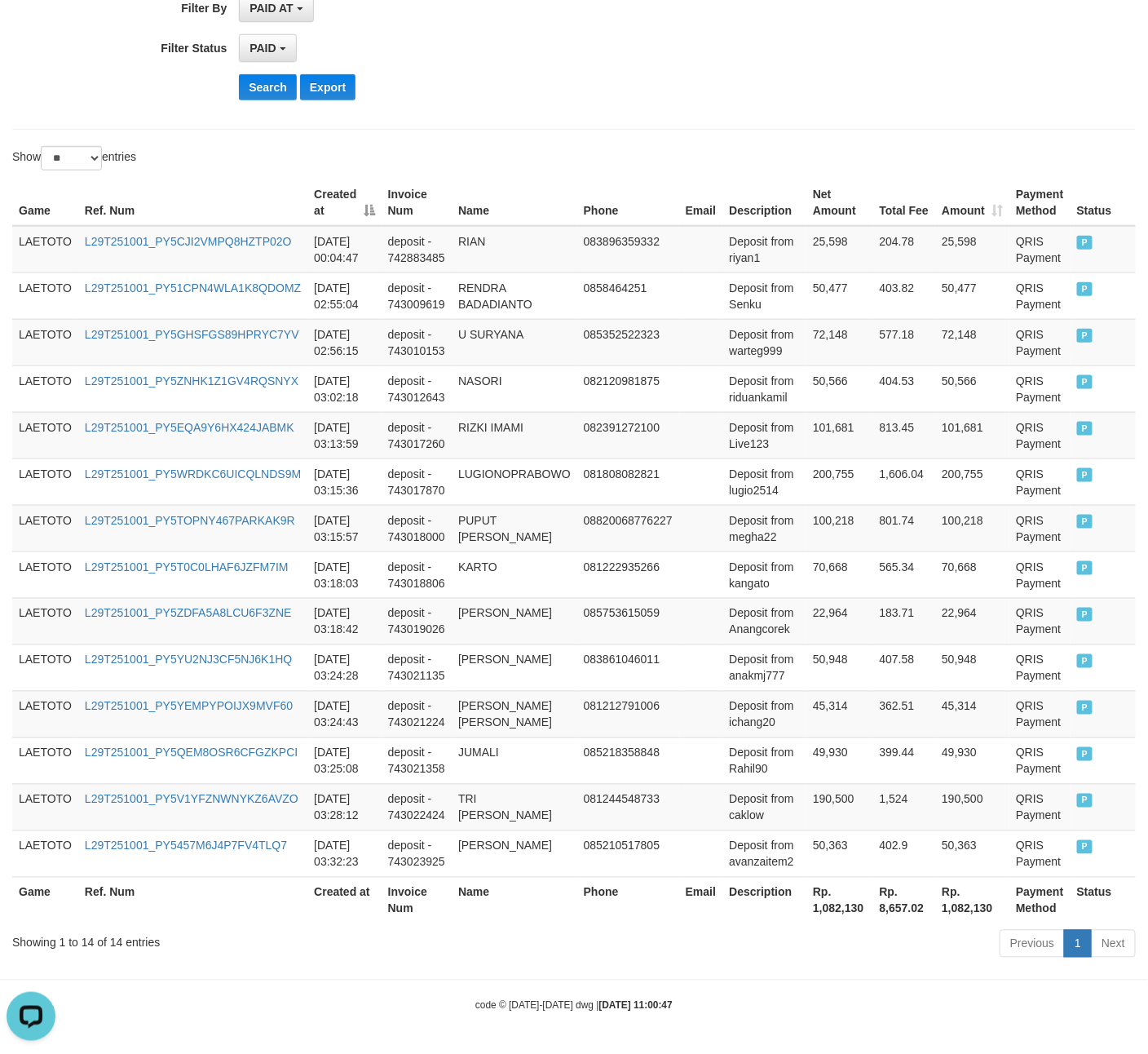
click at [833, 896] on th "Rp. 1,082,130" at bounding box center [840, 900] width 67 height 46
click at [845, 921] on th "Rp. 1,082,130" at bounding box center [840, 900] width 67 height 46
copy th "1,082,130"
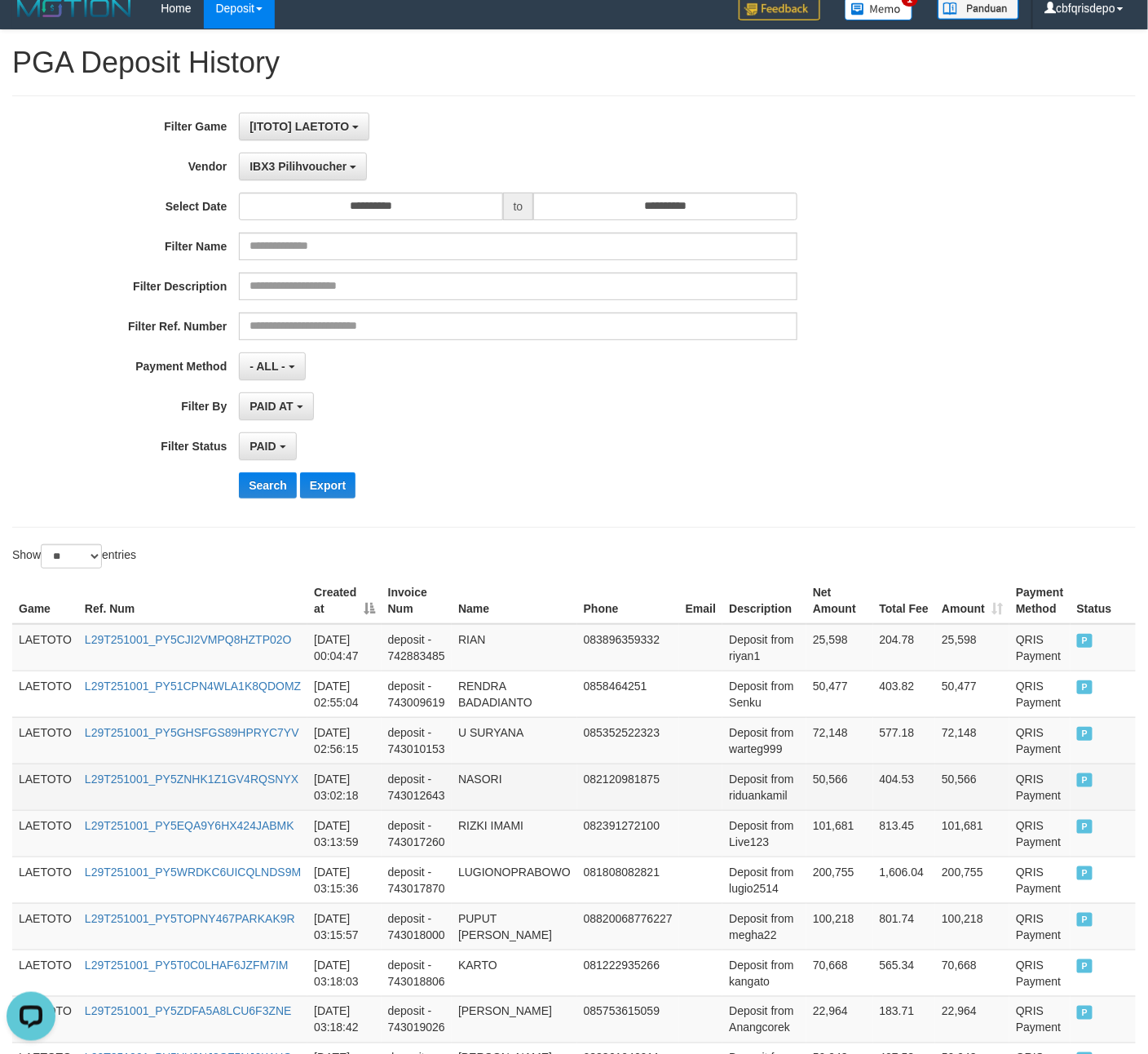
scroll to position [0, 0]
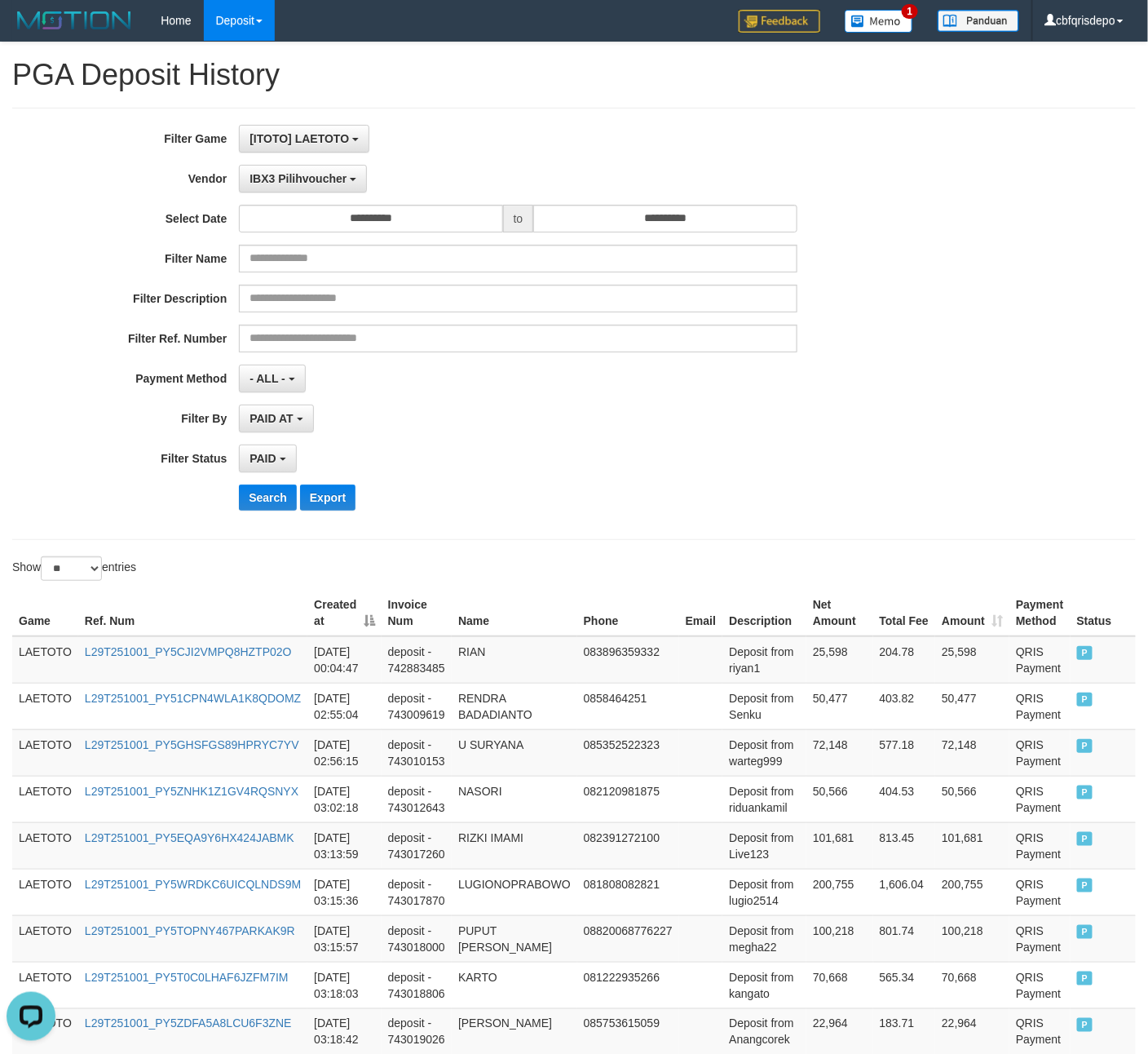
click at [302, 164] on div "**********" at bounding box center [478, 324] width 957 height 398
click at [302, 169] on button "IBX3 Pilihvoucher" at bounding box center [303, 179] width 128 height 28
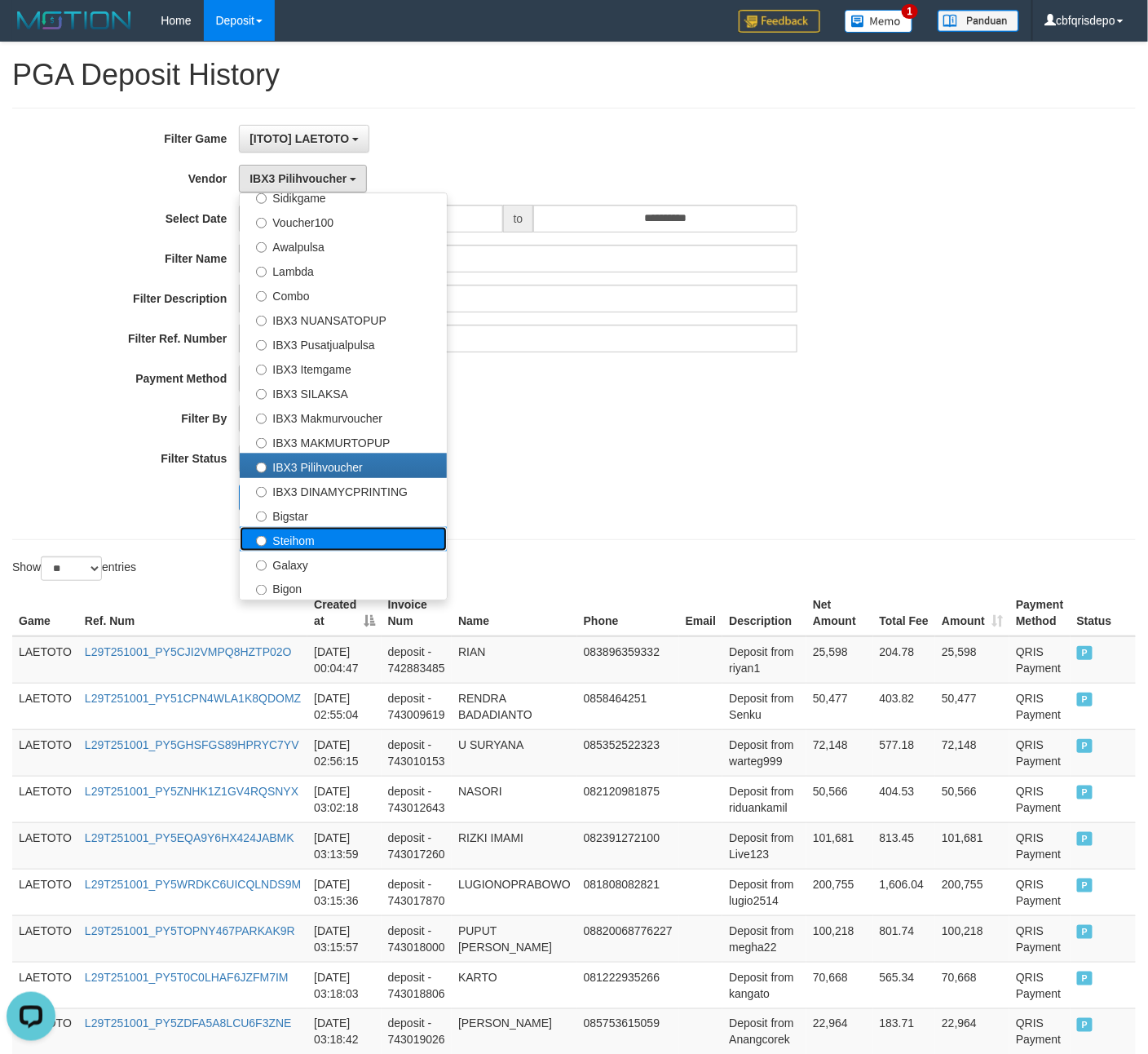
click at [320, 542] on label "Steihom" at bounding box center [343, 538] width 207 height 24
select select "**********"
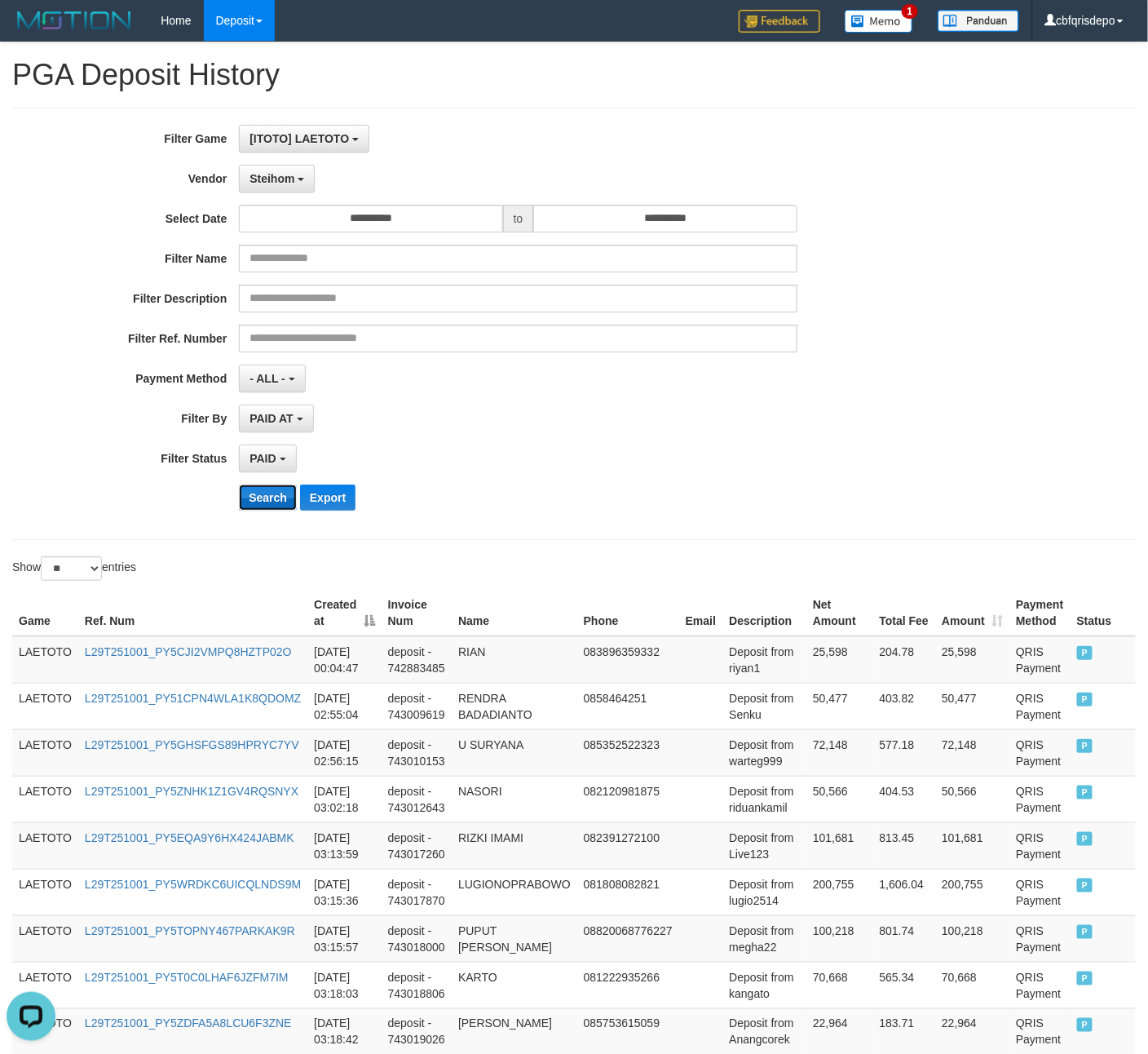
click at [275, 501] on button "Search" at bounding box center [268, 498] width 58 height 26
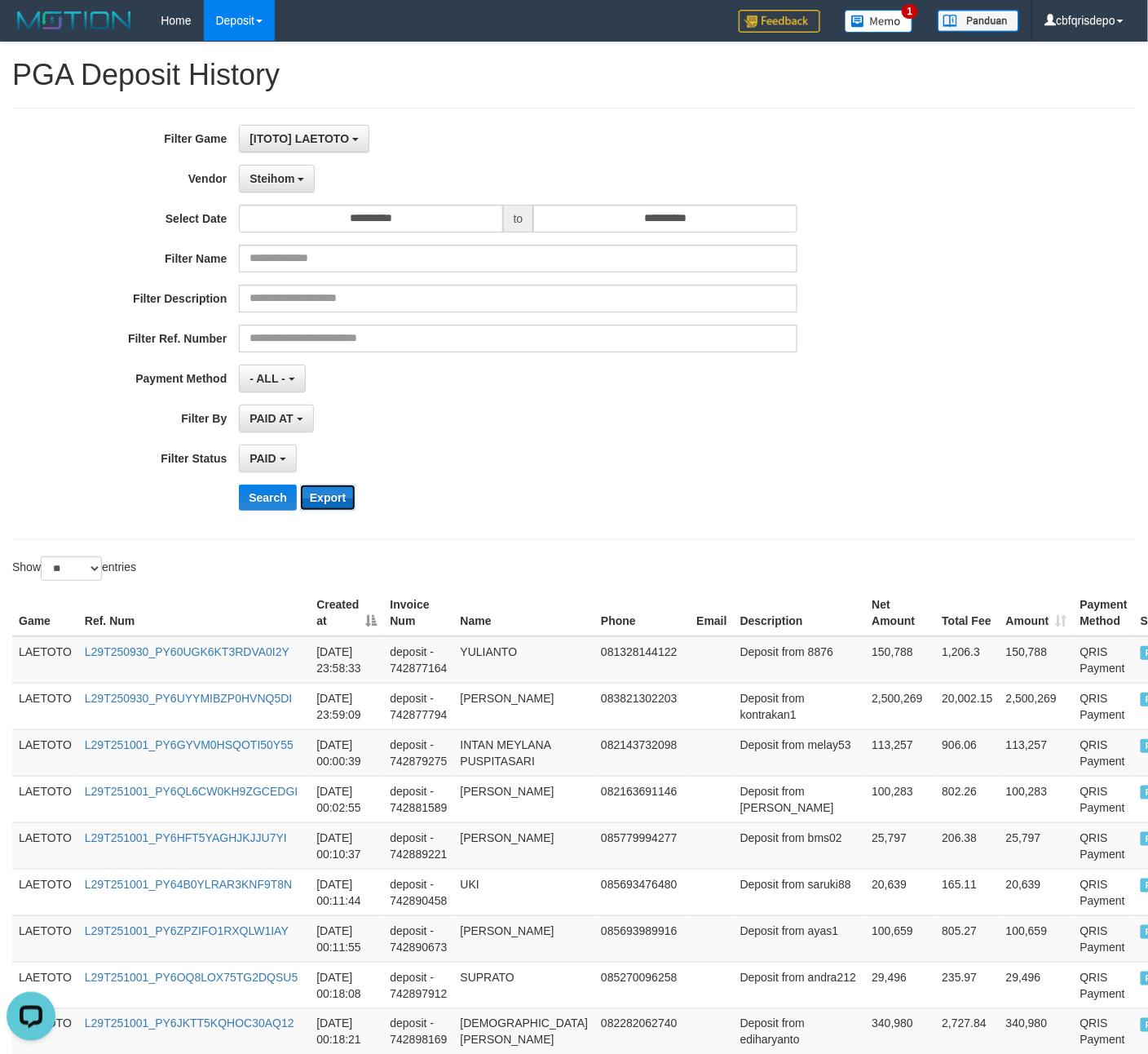
click at [340, 496] on button "Export" at bounding box center [327, 498] width 55 height 26
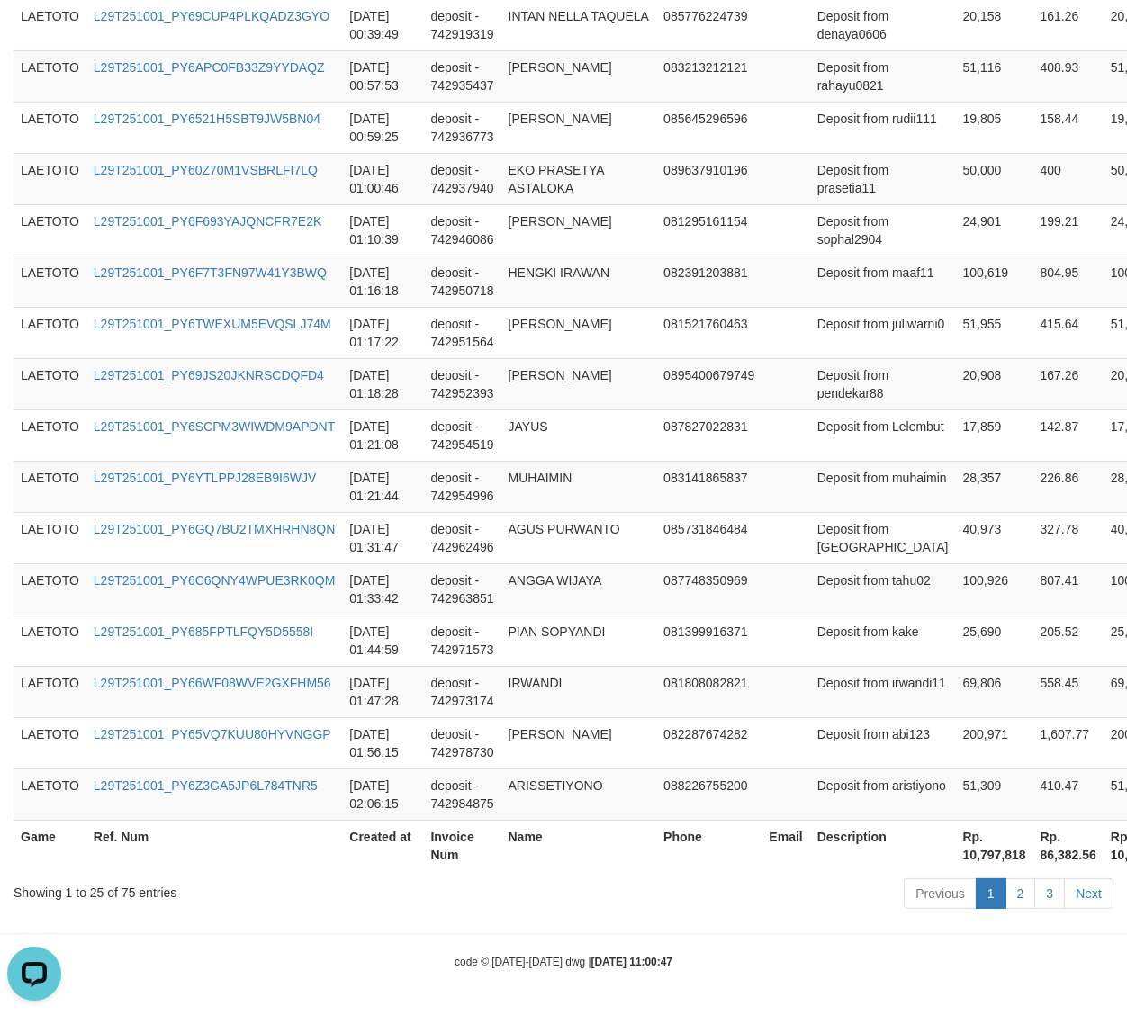
scroll to position [1515, 0]
click at [955, 852] on th "Rp. 10,797,818" at bounding box center [993, 845] width 77 height 51
copy th "10,797,818"
click at [1040, 890] on link "3" at bounding box center [1049, 893] width 31 height 31
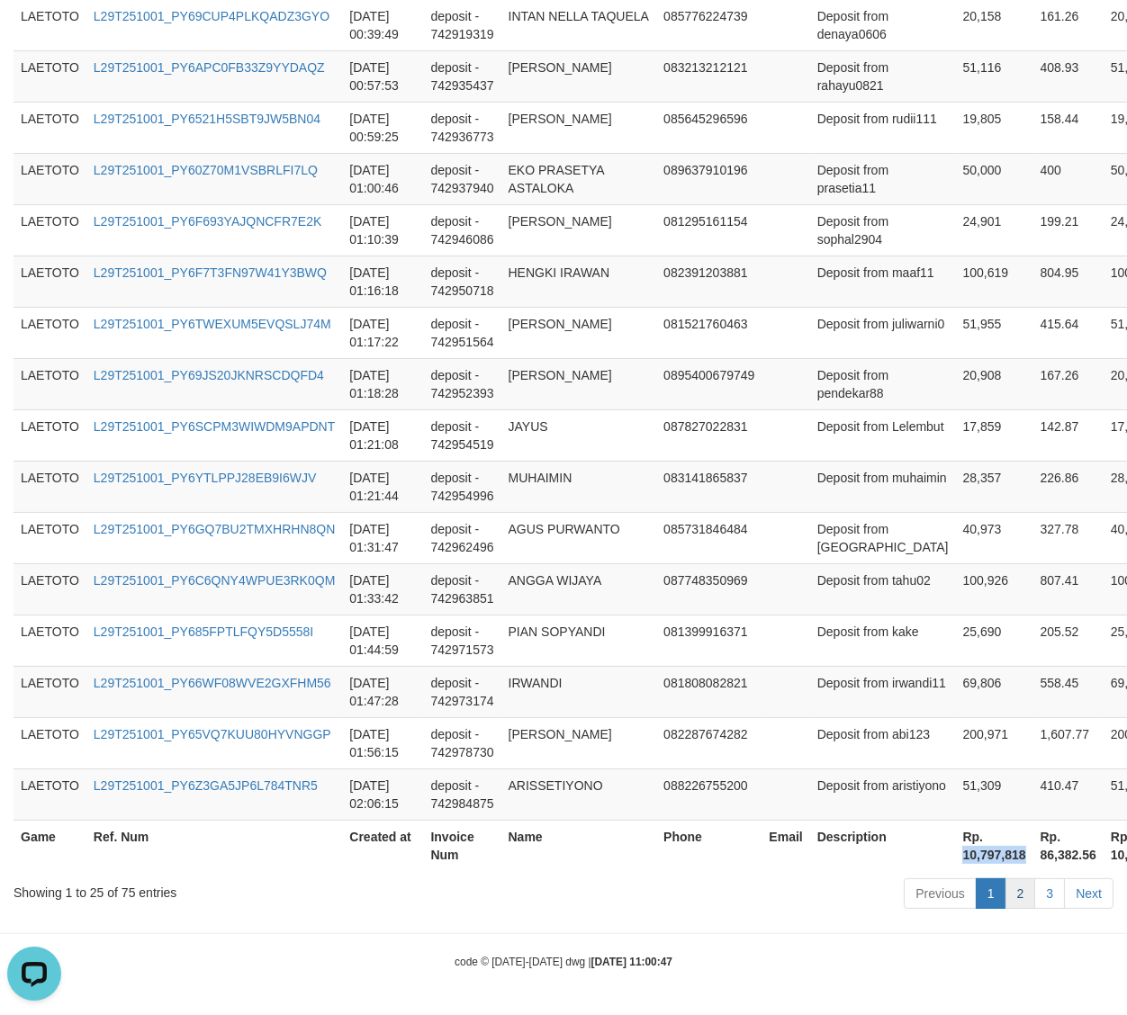
scroll to position [1209, 0]
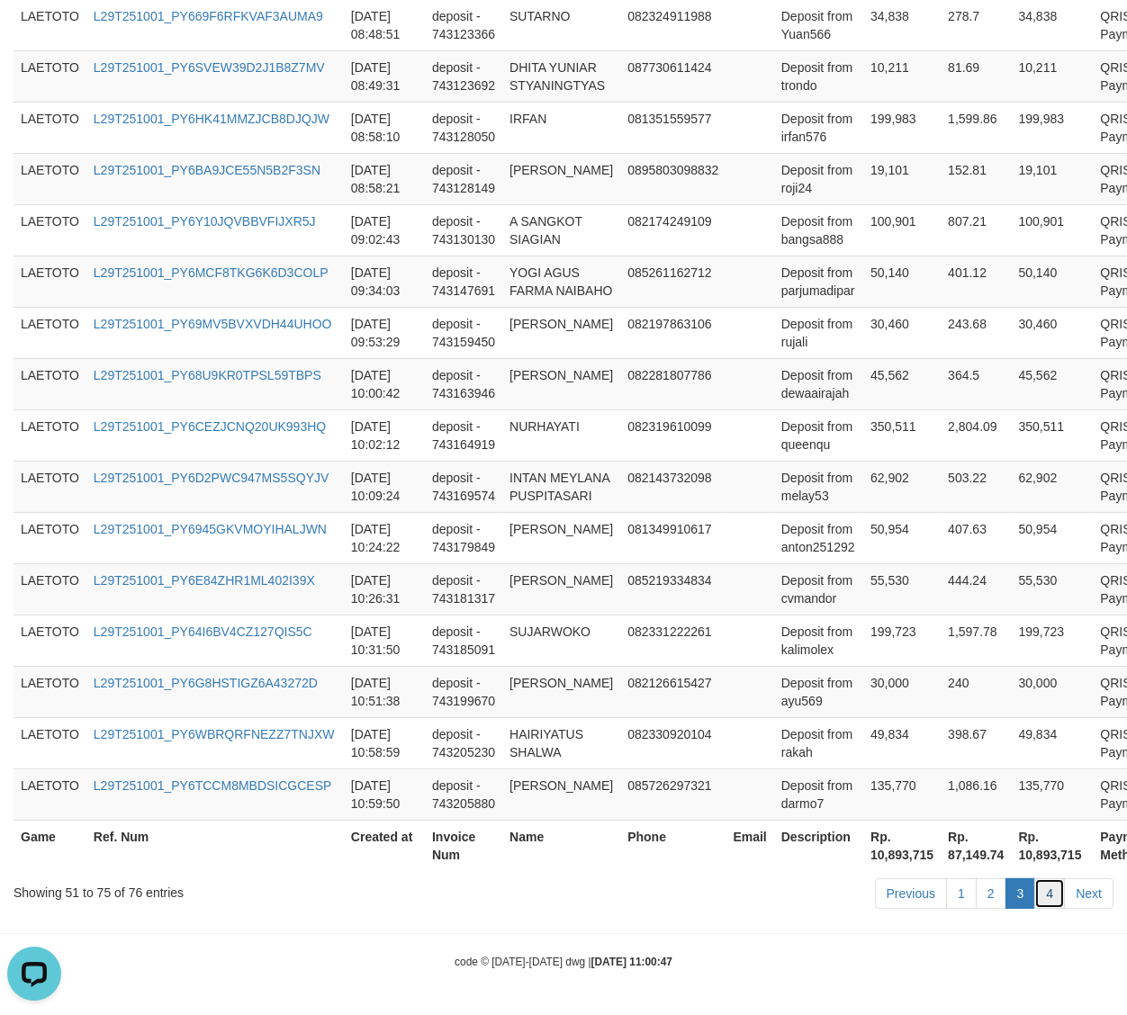
click at [1049, 887] on link "4" at bounding box center [1049, 893] width 31 height 31
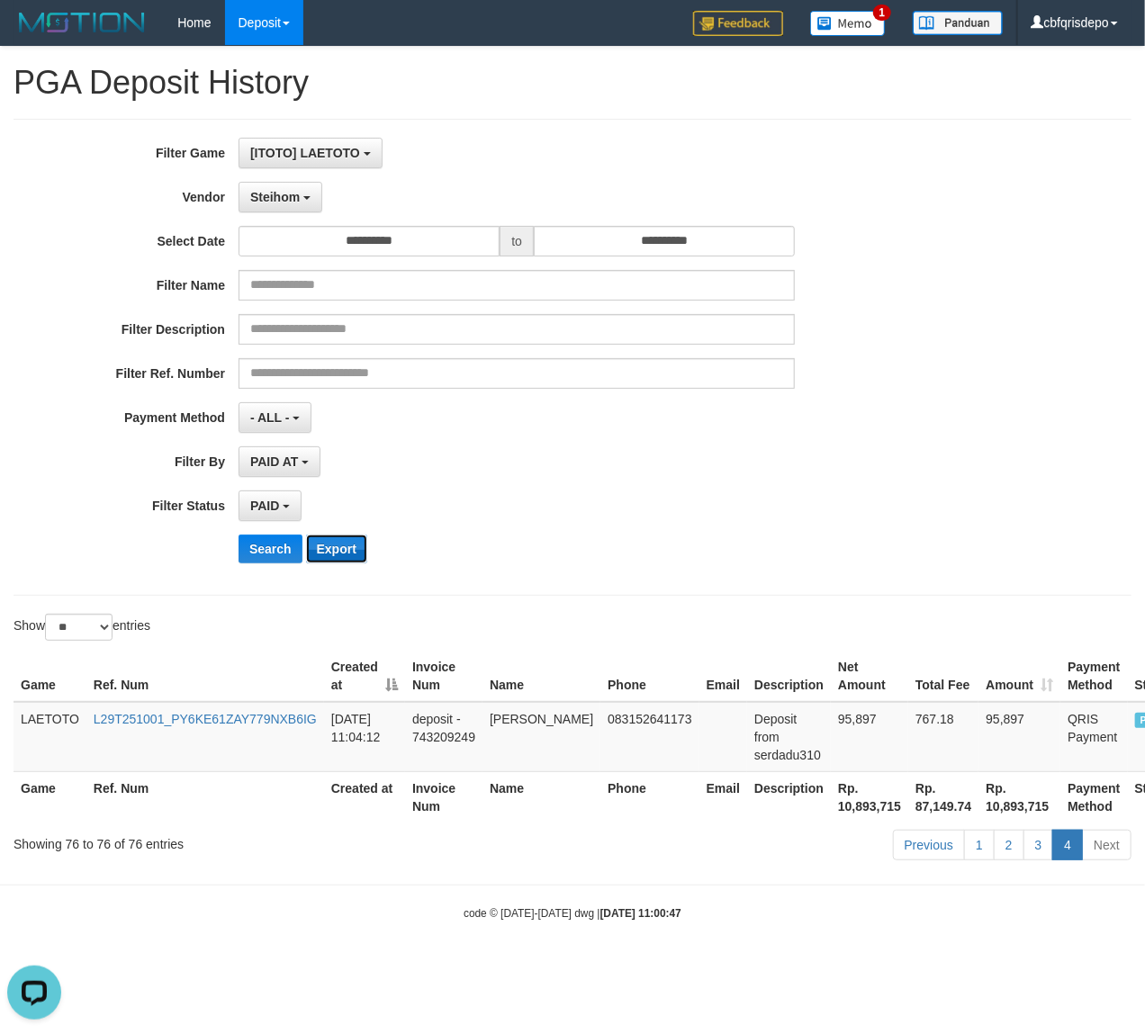
click at [341, 547] on button "Export" at bounding box center [336, 549] width 61 height 29
click at [86, 635] on select "** ** ** ***" at bounding box center [79, 627] width 68 height 27
select select "**"
click at [48, 616] on select "** ** ** ***" at bounding box center [79, 627] width 68 height 27
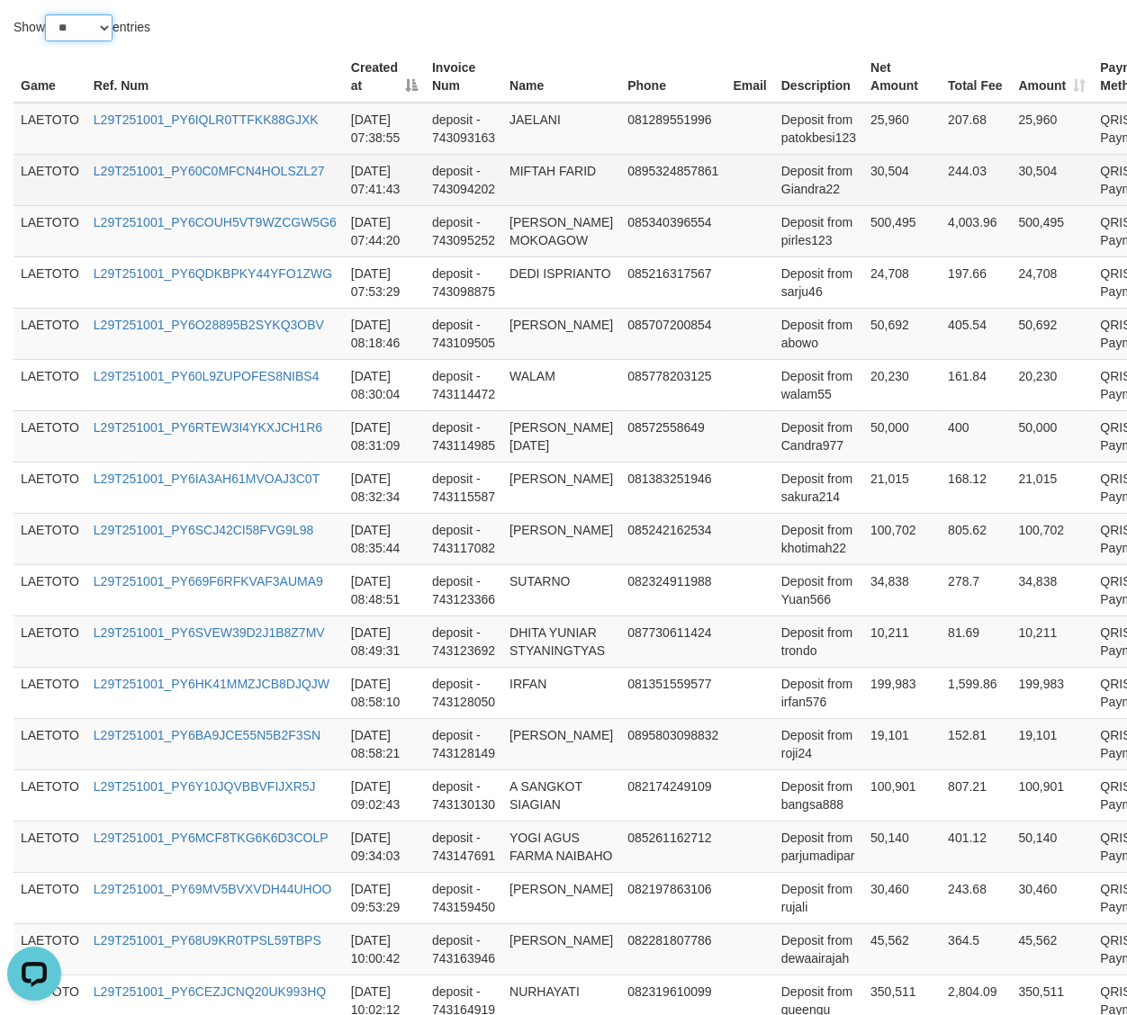
scroll to position [1260, 0]
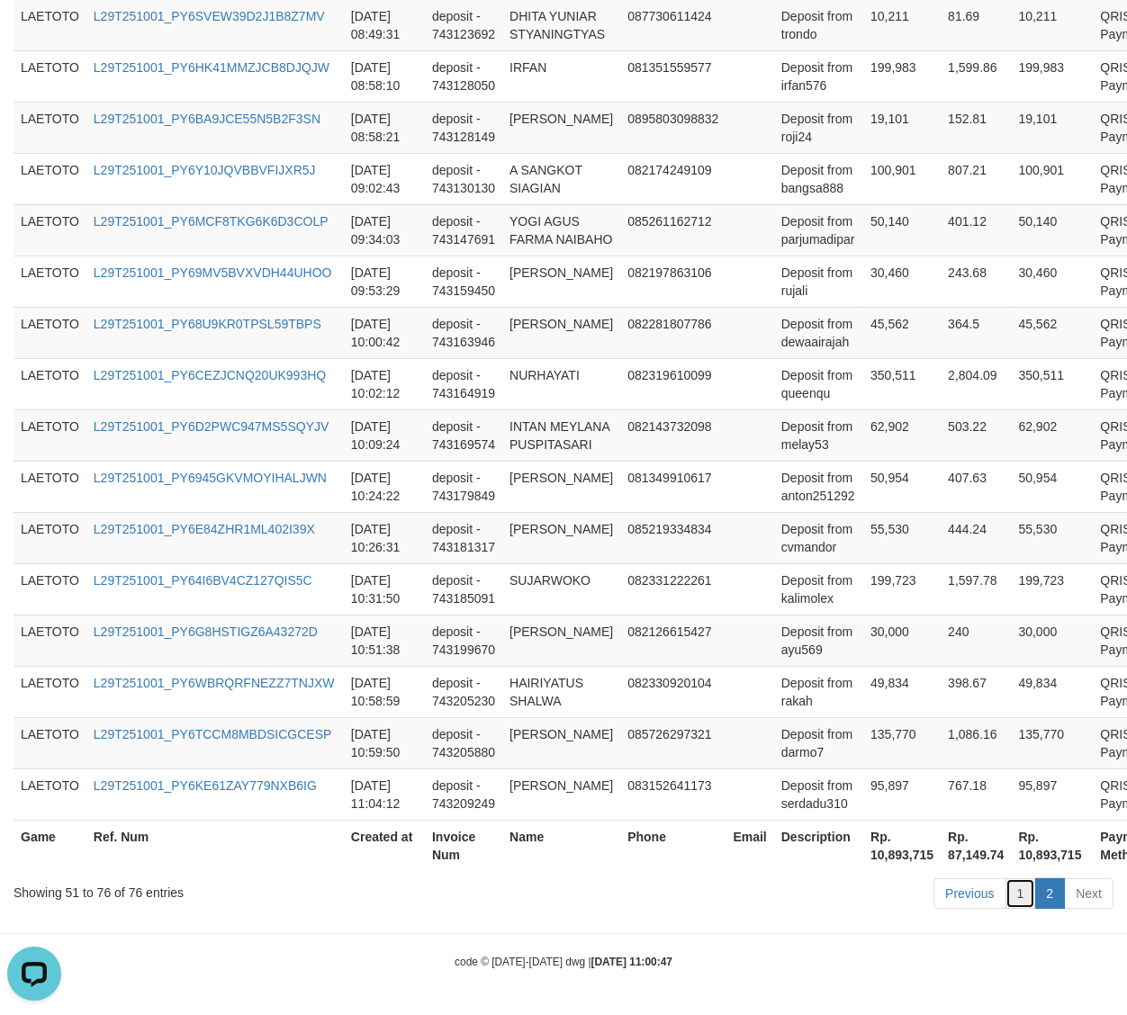
click at [1019, 887] on link "1" at bounding box center [1020, 893] width 31 height 31
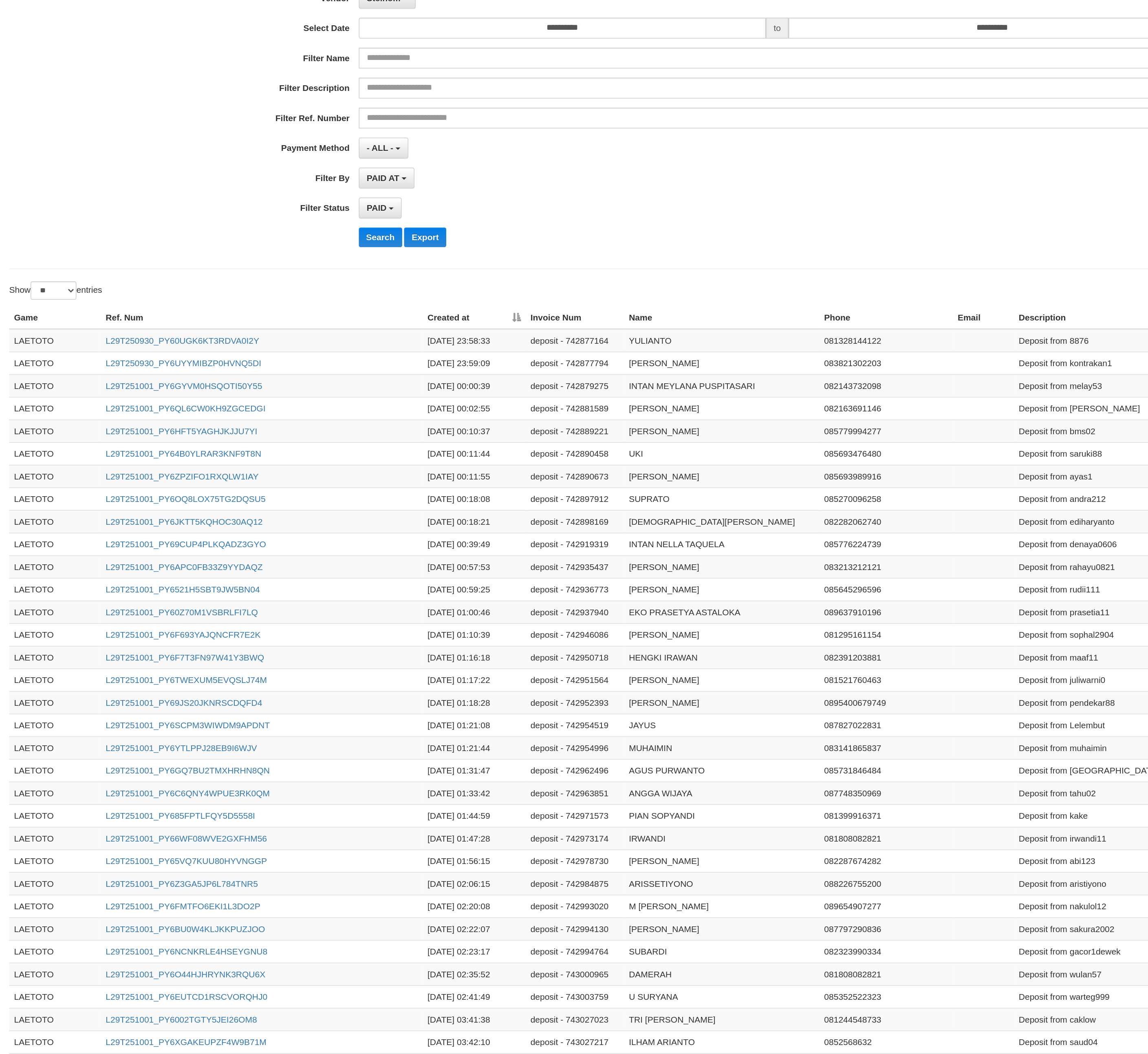
scroll to position [7, 0]
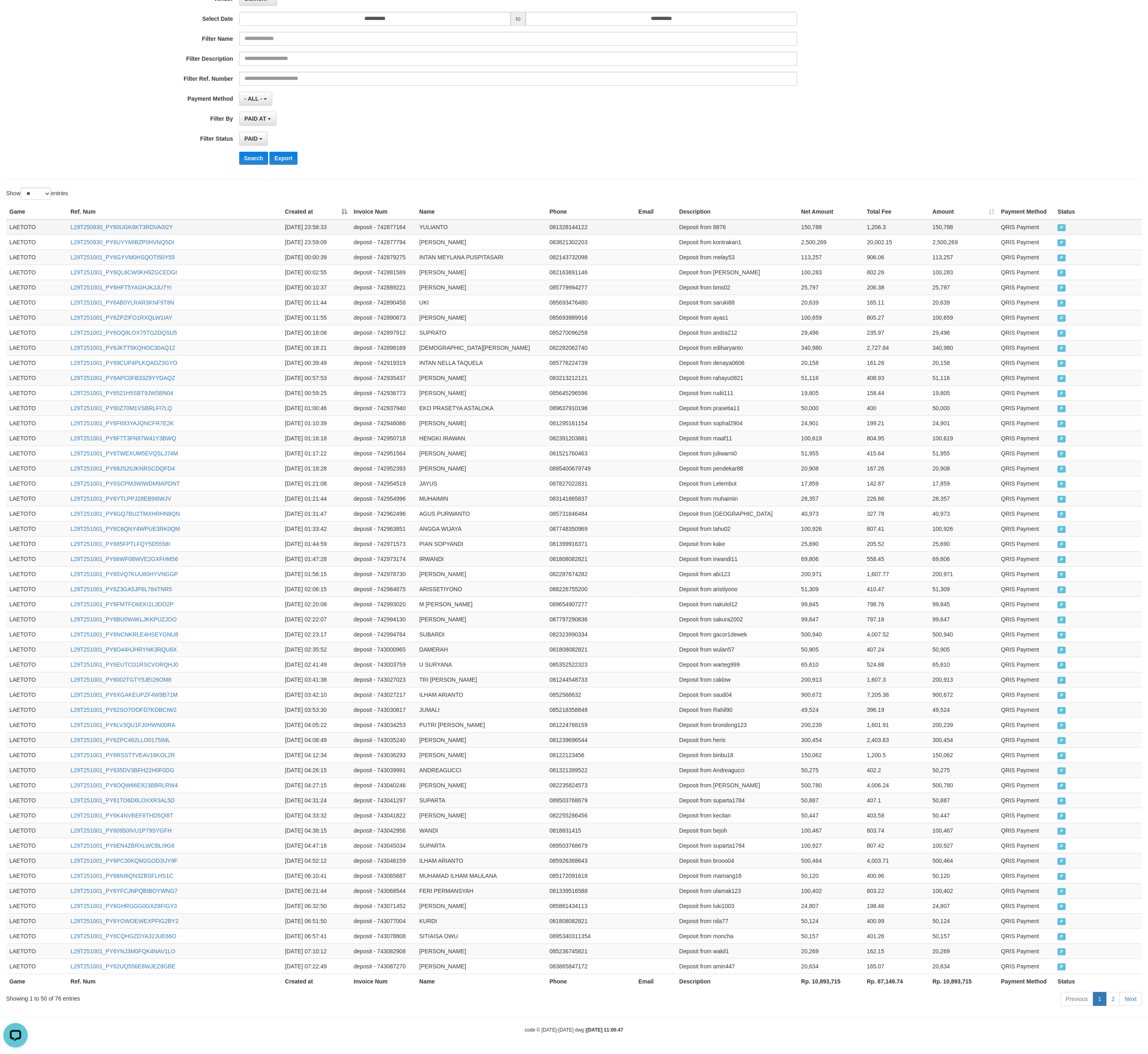
click at [17, 219] on td "LAETOTO" at bounding box center [37, 227] width 61 height 15
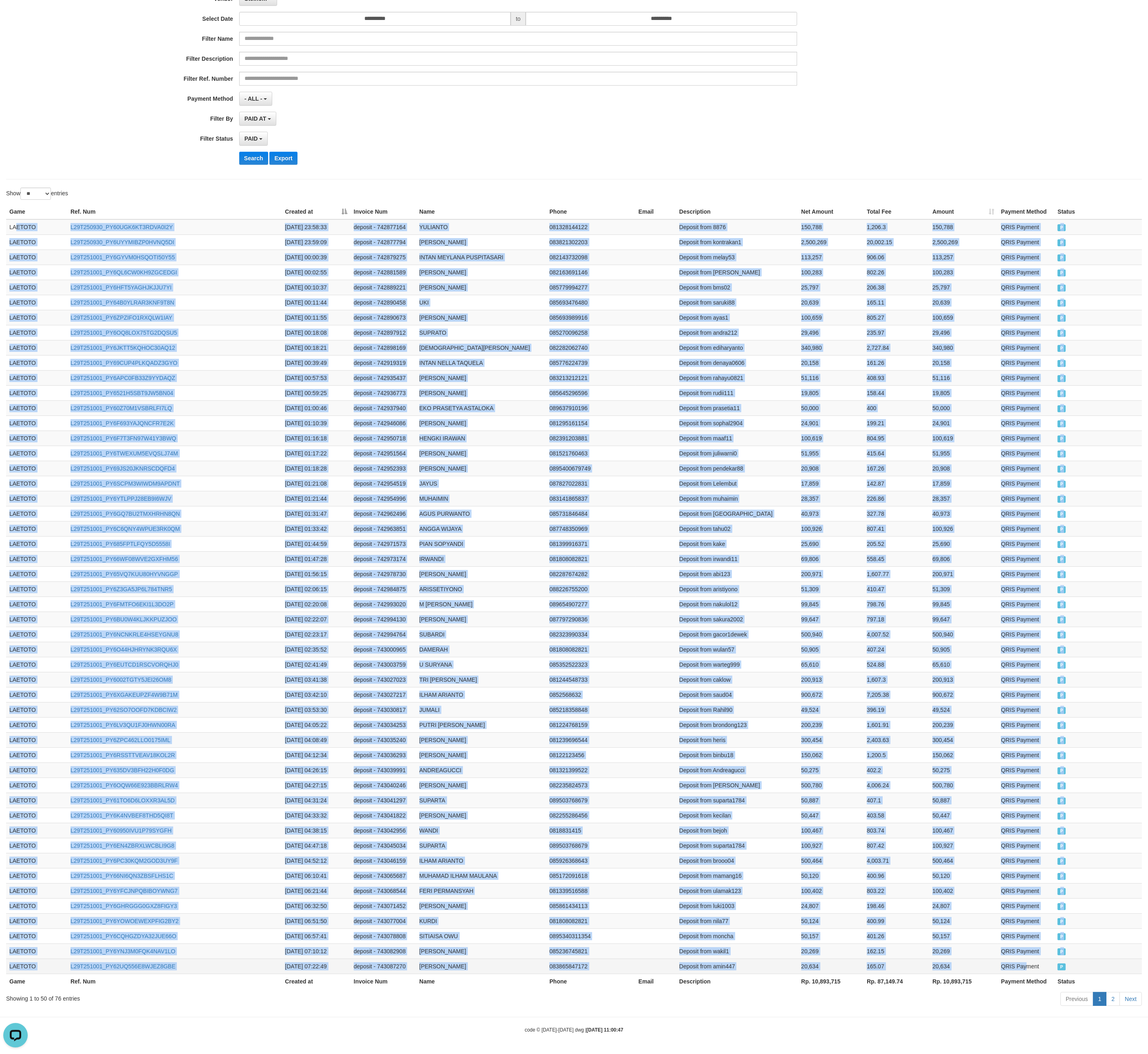
click at [518, 468] on td "QRIS Payment" at bounding box center [1026, 966] width 57 height 15
copy tbody "ETOTO L29T250930_PY60UGK6KT3RDVA0I2Y 2025-09-30 23:58:33 deposit - 742877164 YU…"
click at [518, 468] on td at bounding box center [656, 679] width 41 height 15
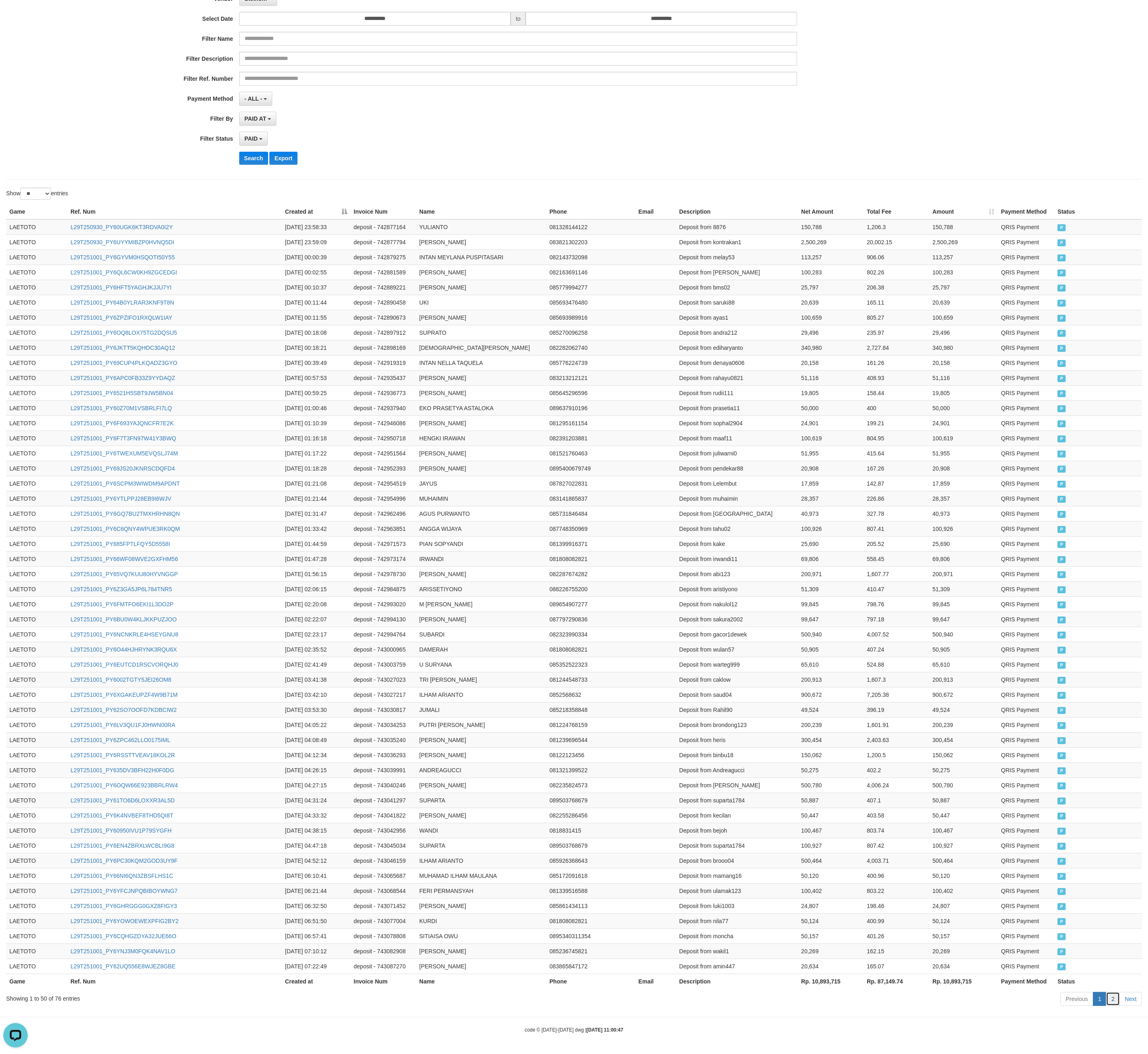
click at [518, 468] on link "2" at bounding box center [1113, 999] width 14 height 14
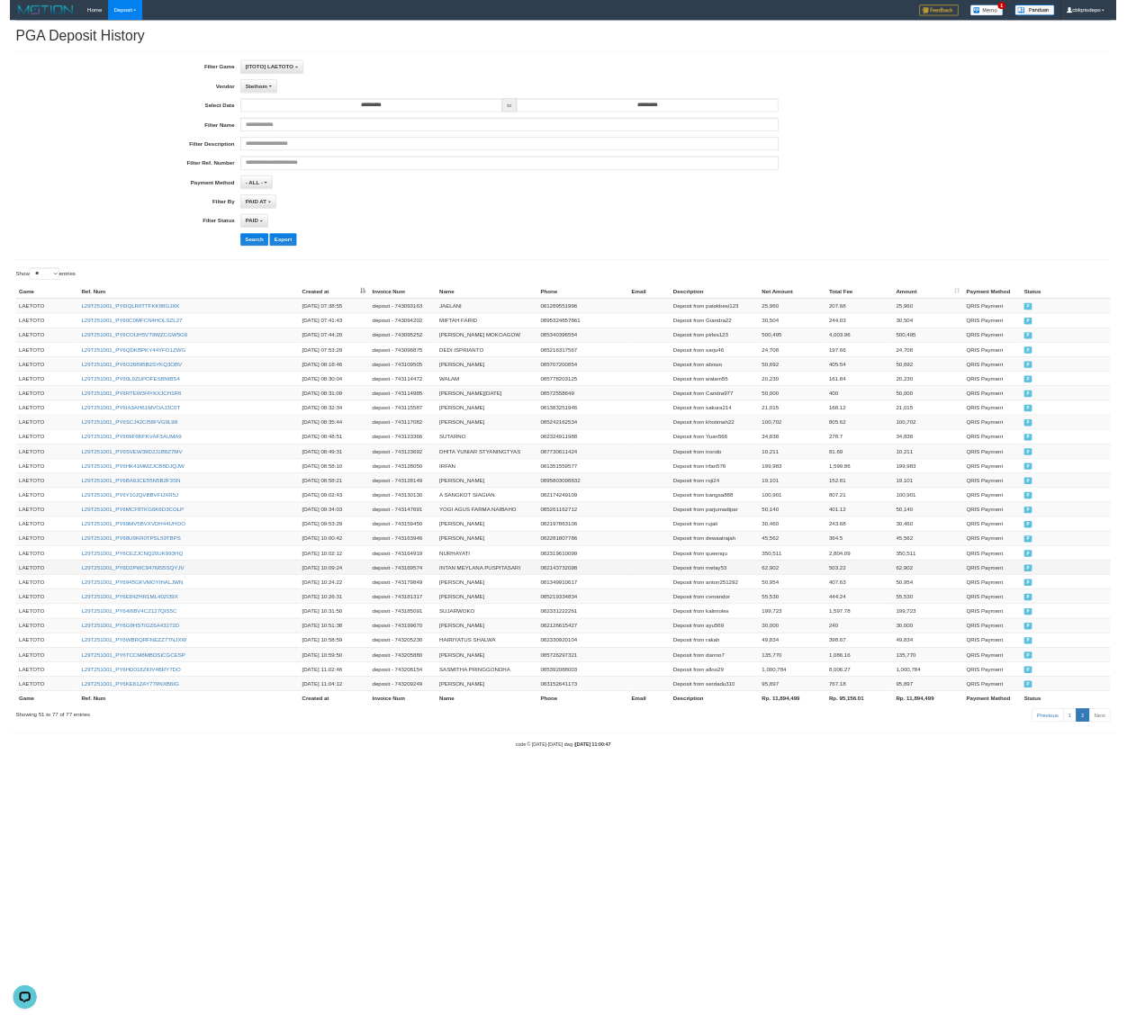
scroll to position [0, 0]
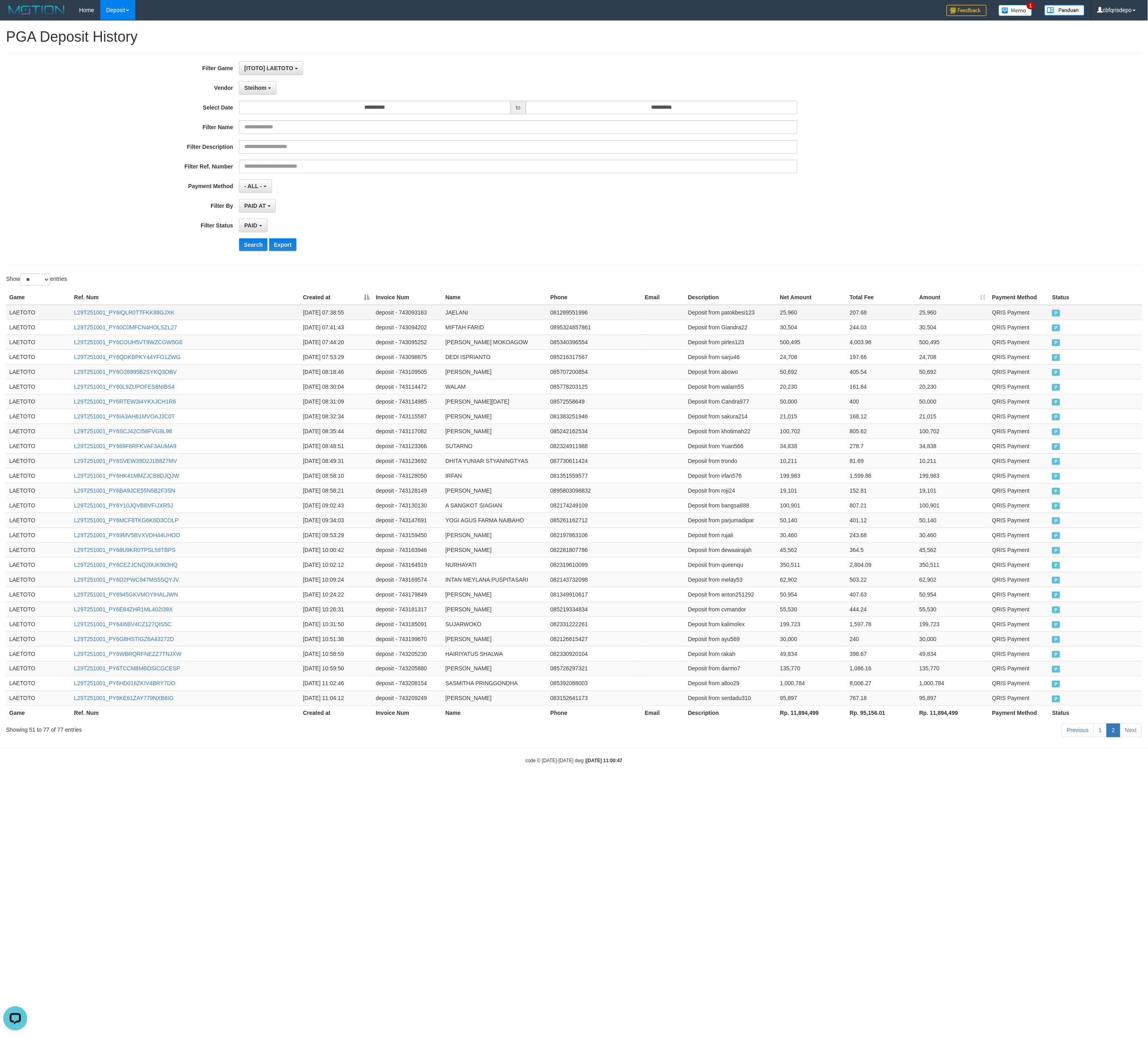
click at [23, 320] on td "LAETOTO" at bounding box center [39, 312] width 65 height 15
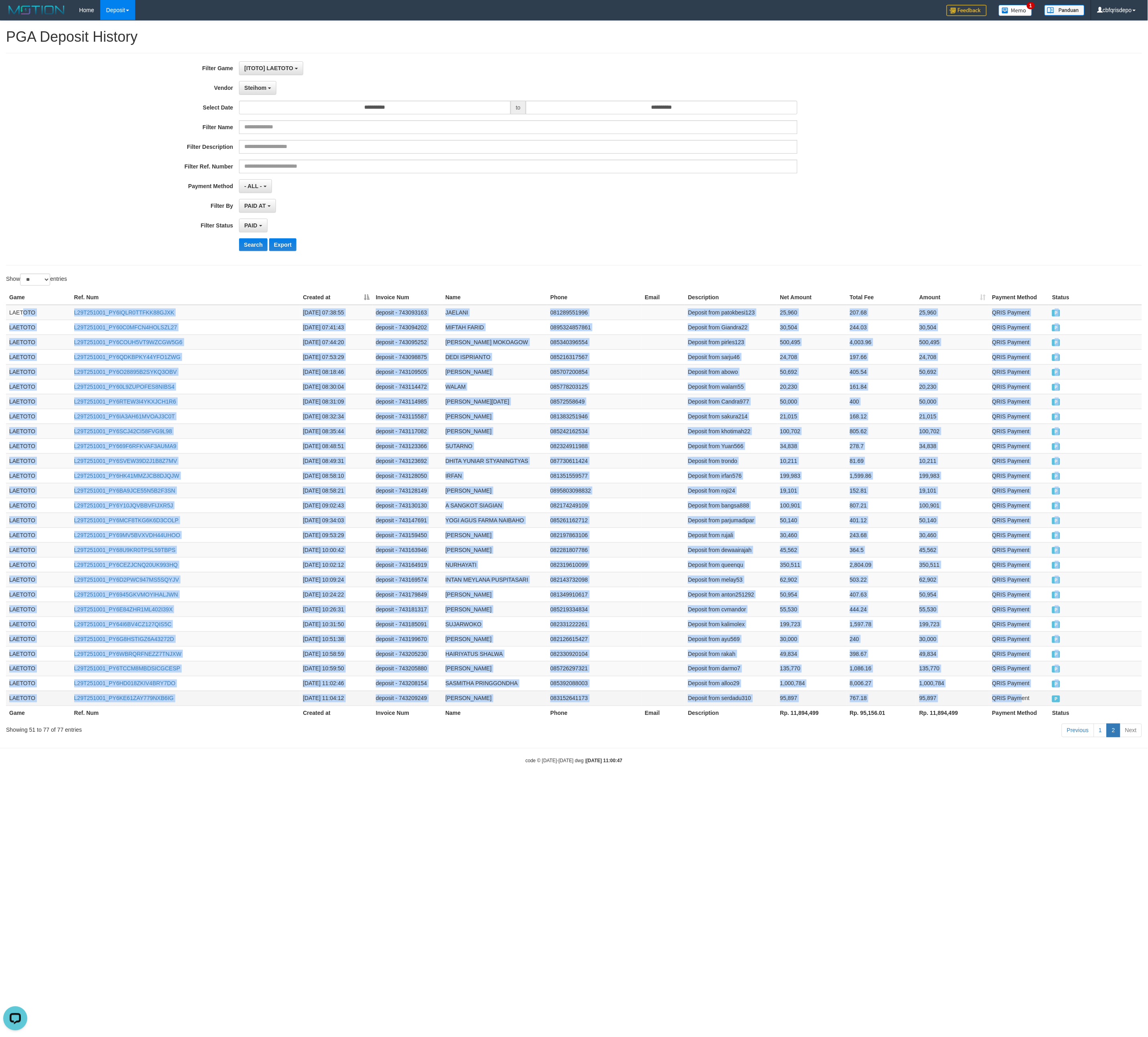
click at [510, 460] on td "QRIS Payment" at bounding box center [1019, 698] width 60 height 15
copy tbody "OTO L29T251001_PY6IQLR0TTFKK88GJXK 2025-10-01 07:38:55 deposit - 743093163 JAEL…"
click at [510, 460] on td "Deposit from rujali" at bounding box center [730, 535] width 92 height 15
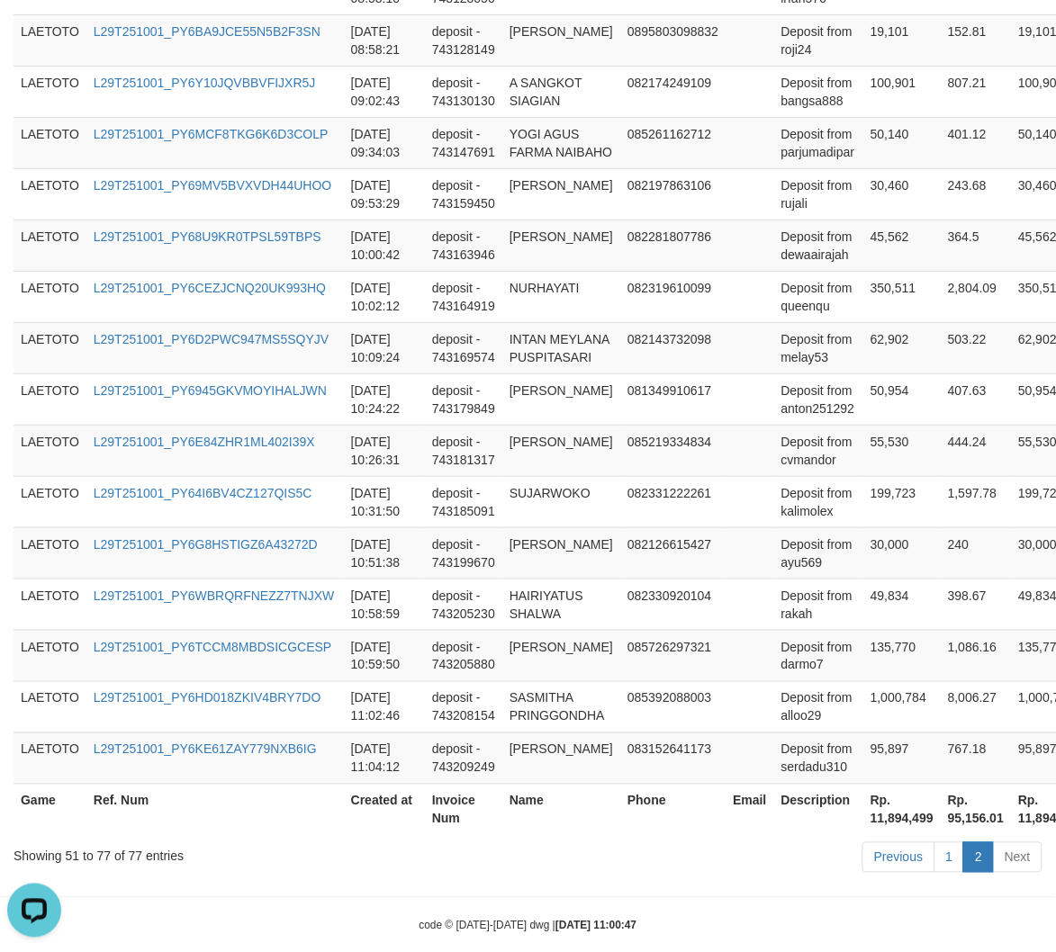
scroll to position [1373, 0]
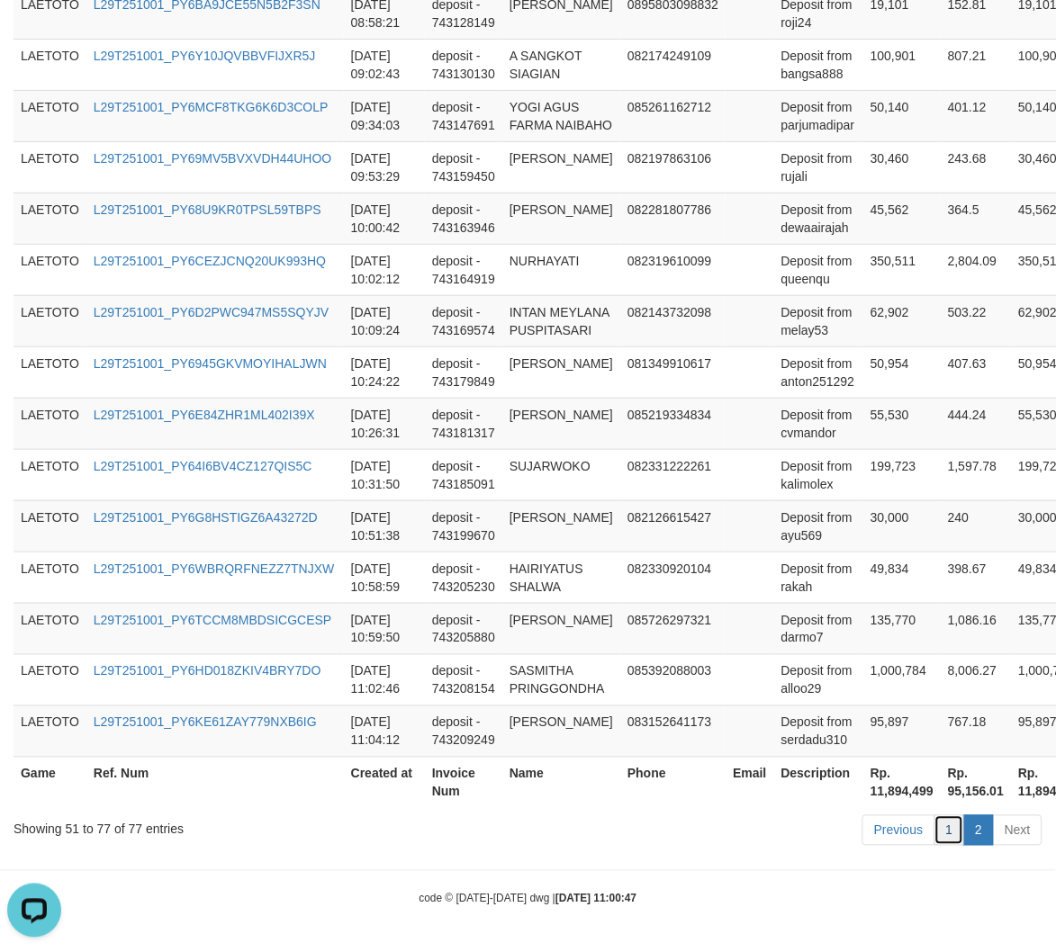
click at [950, 824] on link "1" at bounding box center [949, 830] width 31 height 31
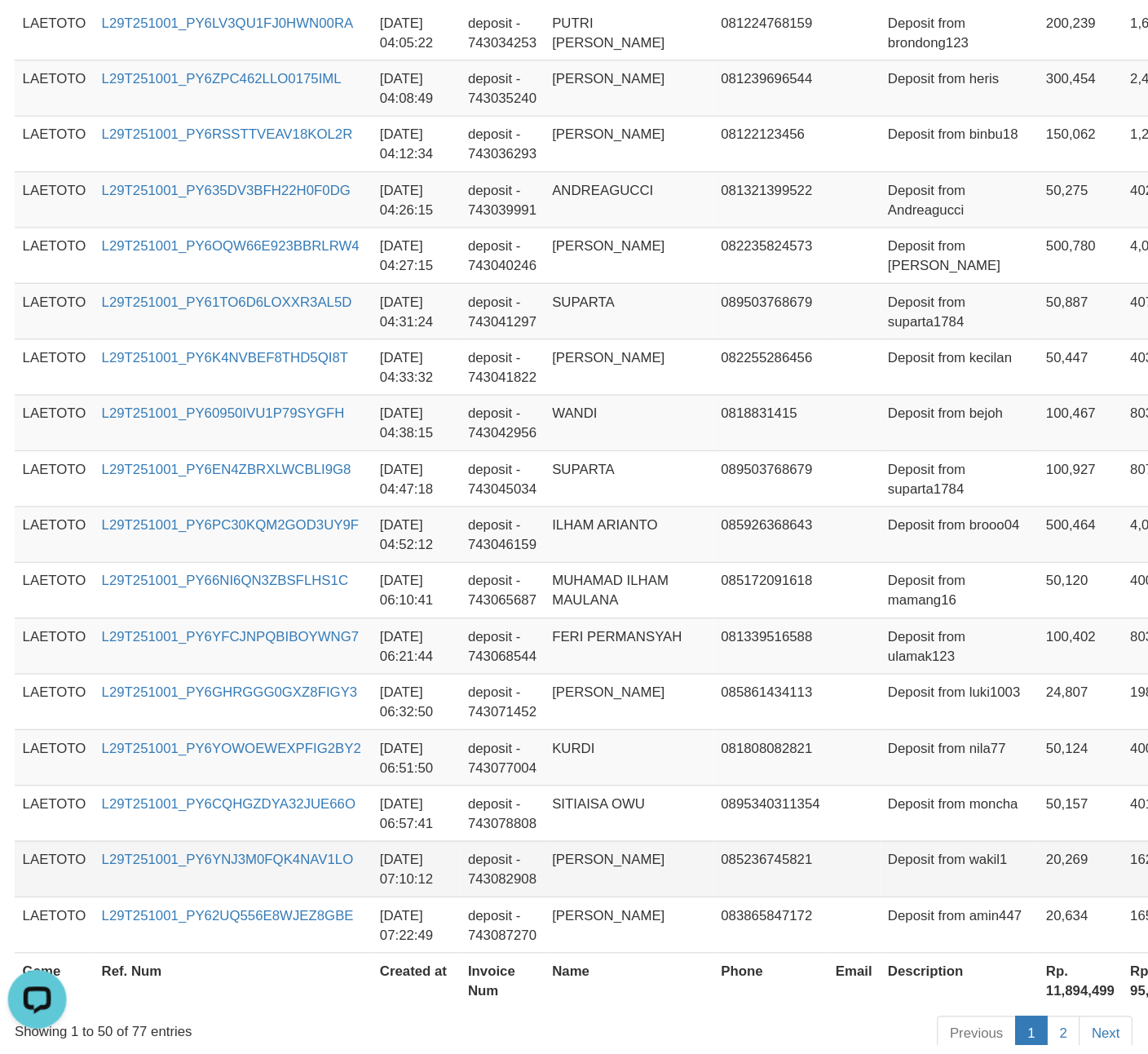
scroll to position [14, 0]
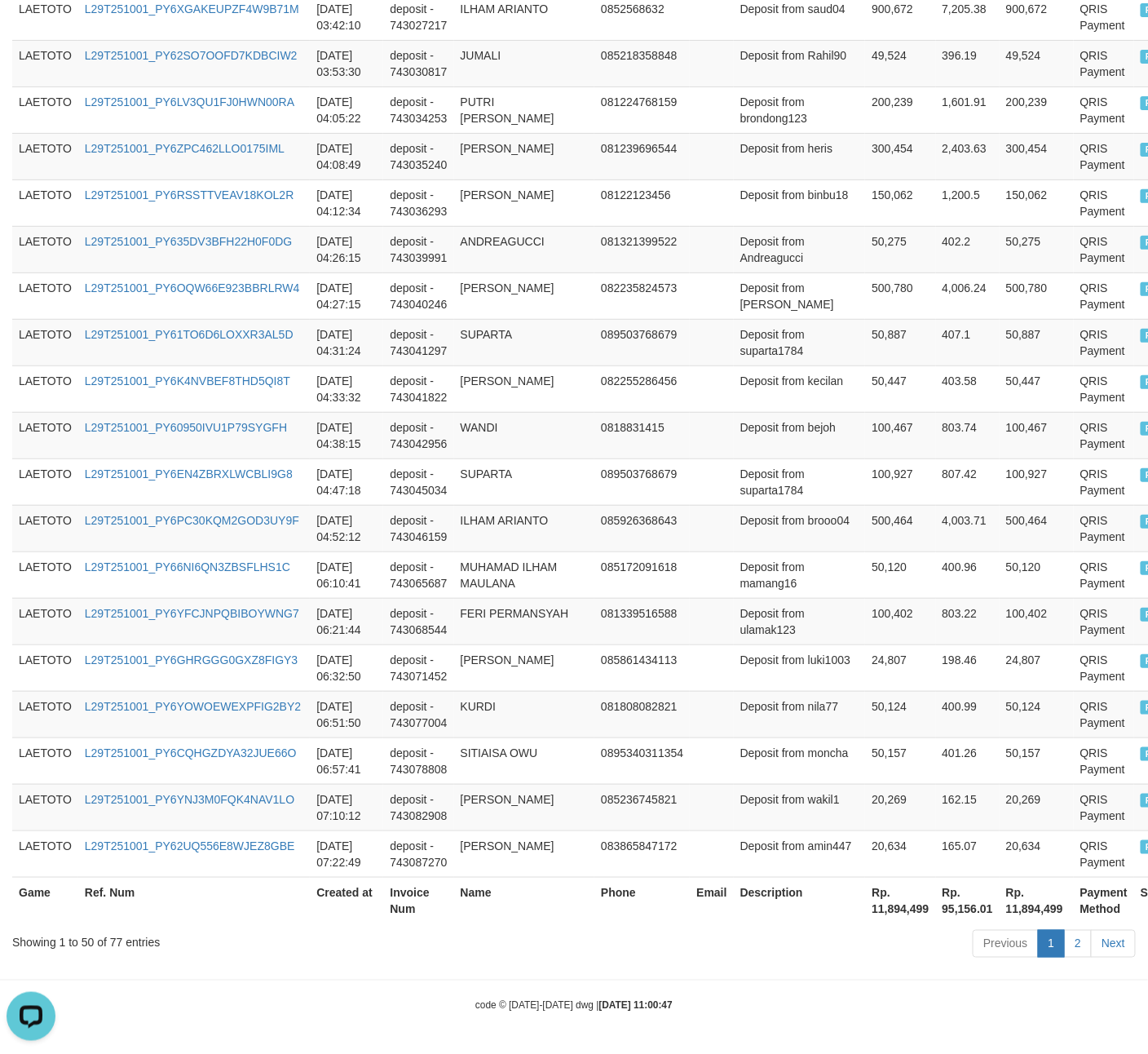
click at [865, 919] on th "Rp. 11,894,499" at bounding box center [900, 900] width 70 height 46
copy th "11,894,499"
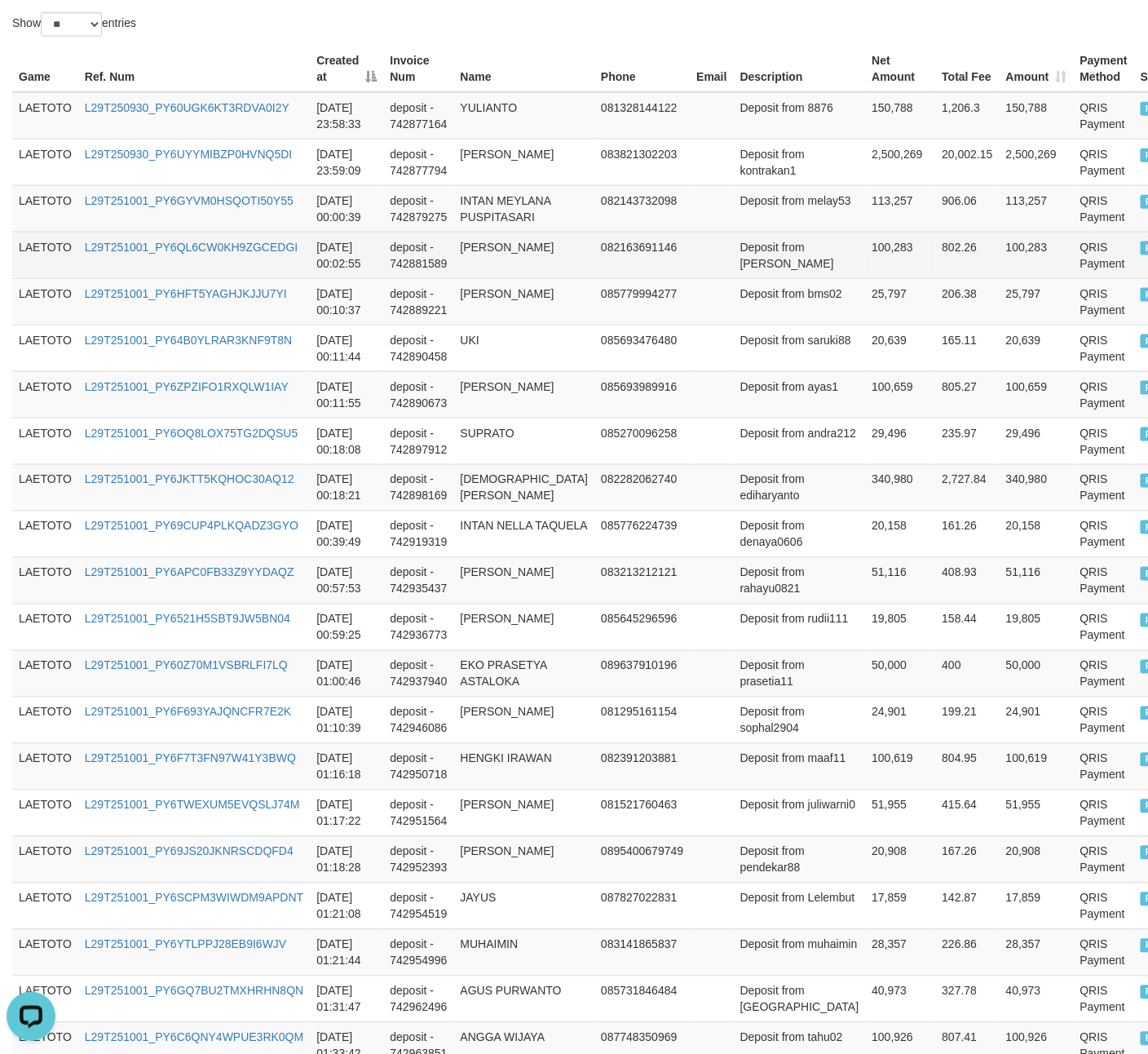
scroll to position [0, 0]
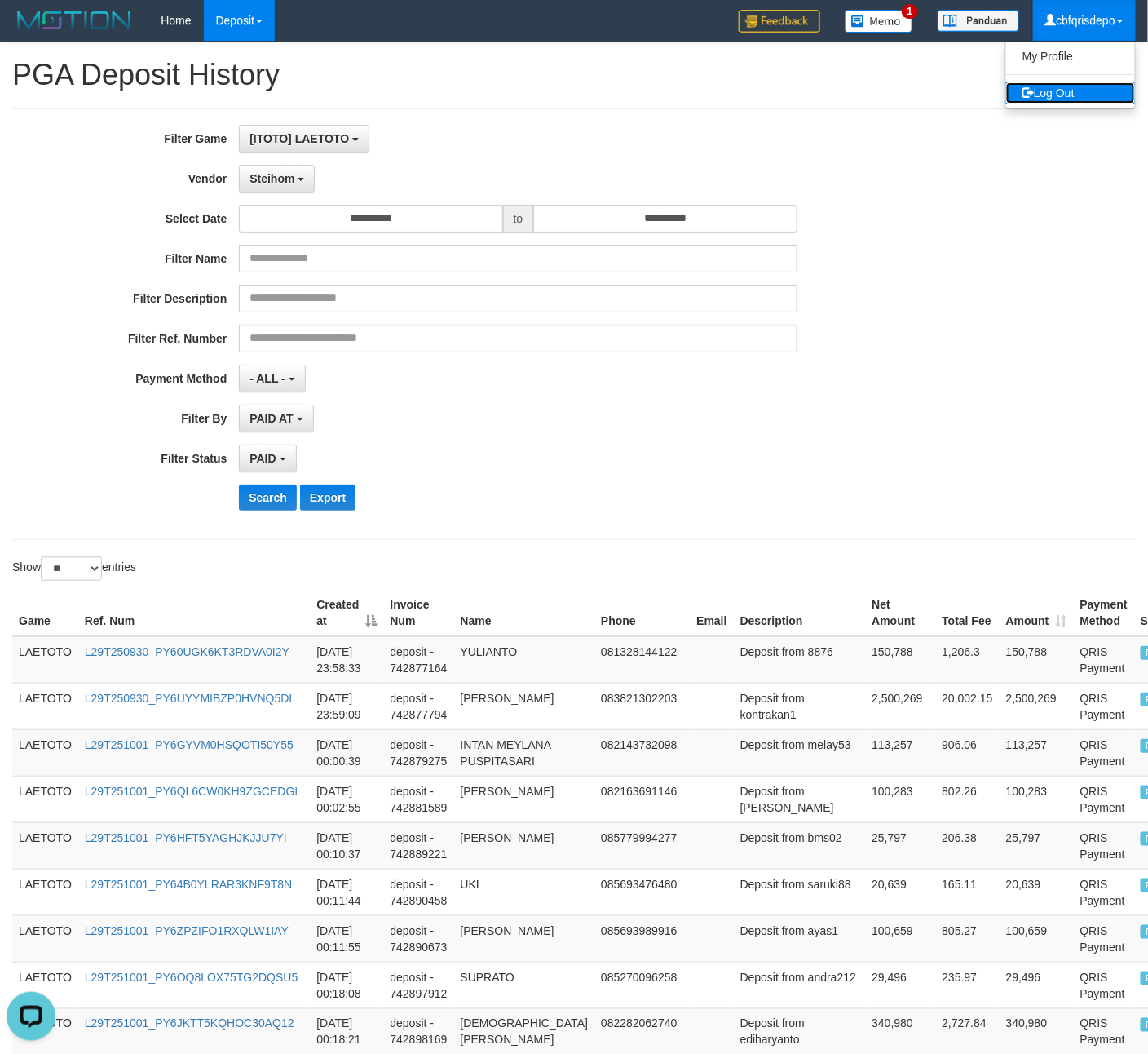
click at [1037, 82] on link "Log Out" at bounding box center [1071, 92] width 129 height 21
